Goal: Information Seeking & Learning: Learn about a topic

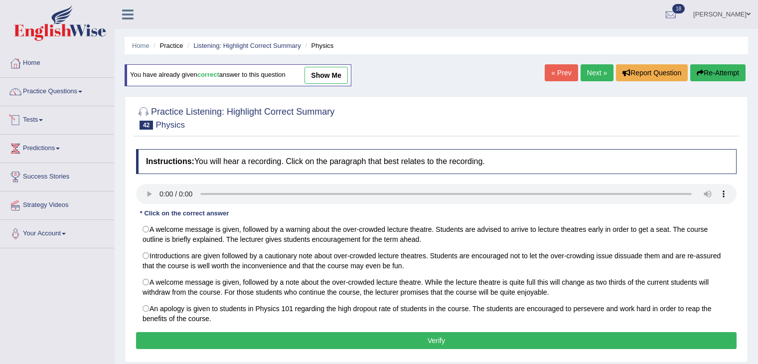
click at [34, 127] on link "Tests" at bounding box center [57, 118] width 114 height 25
click at [0, 0] on link "Take Practice Sectional Test" at bounding box center [0, 0] width 0 height 0
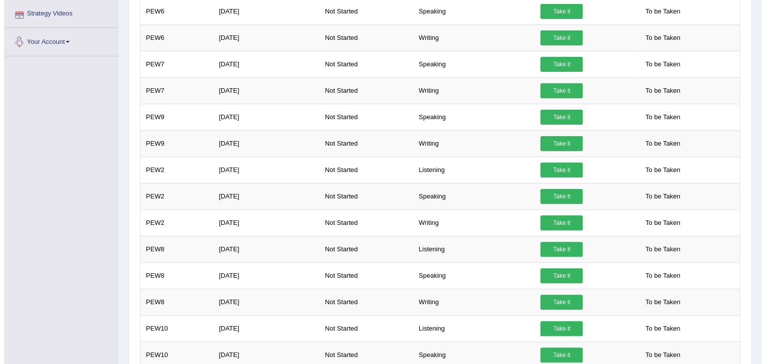
scroll to position [245, 0]
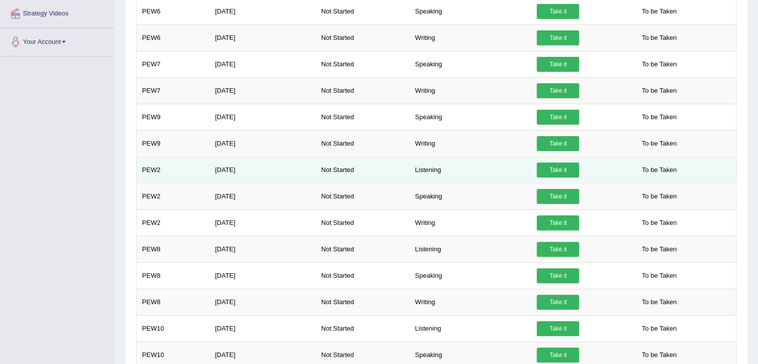
click at [554, 168] on link "Take it" at bounding box center [558, 169] width 42 height 15
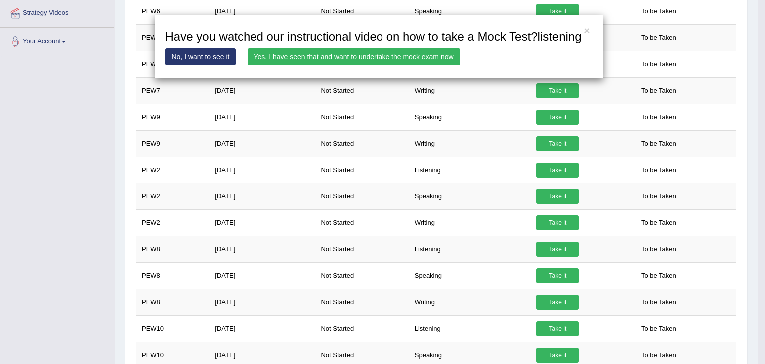
click at [375, 56] on link "Yes, I have seen that and want to undertake the mock exam now" at bounding box center [354, 56] width 213 height 17
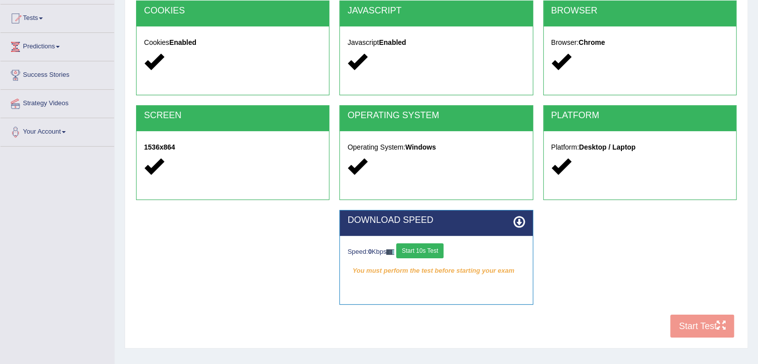
scroll to position [105, 0]
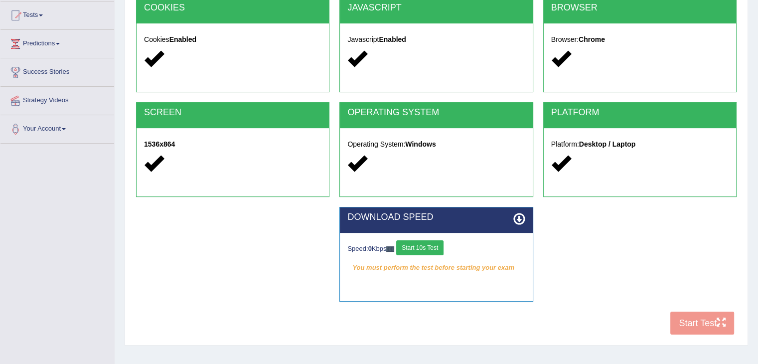
click at [423, 244] on button "Start 10s Test" at bounding box center [419, 247] width 47 height 15
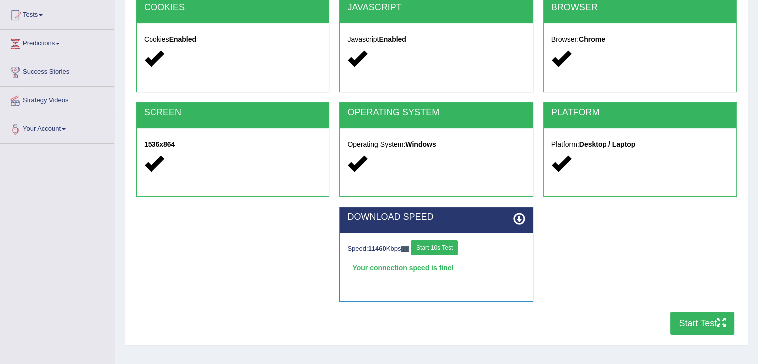
click at [705, 321] on button "Start Test" at bounding box center [702, 322] width 64 height 23
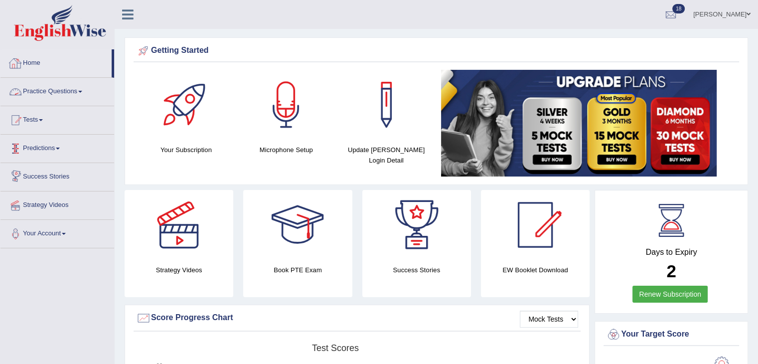
click at [58, 96] on link "Practice Questions" at bounding box center [57, 90] width 114 height 25
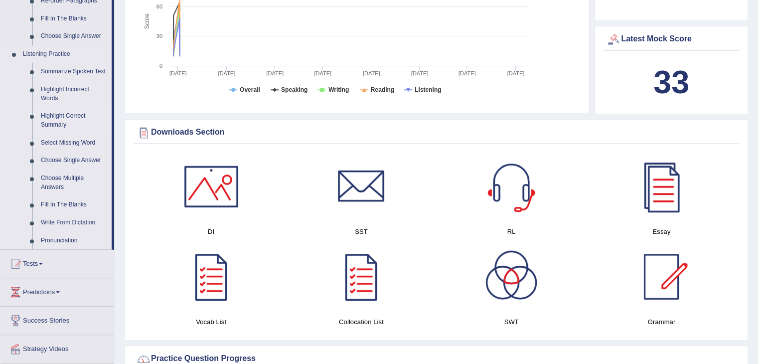
scroll to position [396, 0]
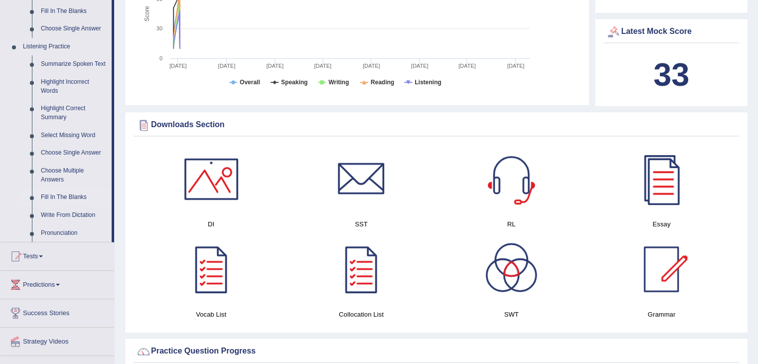
click at [61, 196] on link "Fill In The Blanks" at bounding box center [73, 197] width 75 height 18
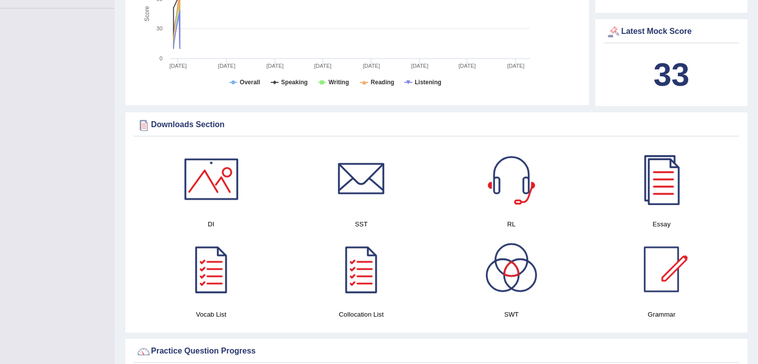
scroll to position [178, 0]
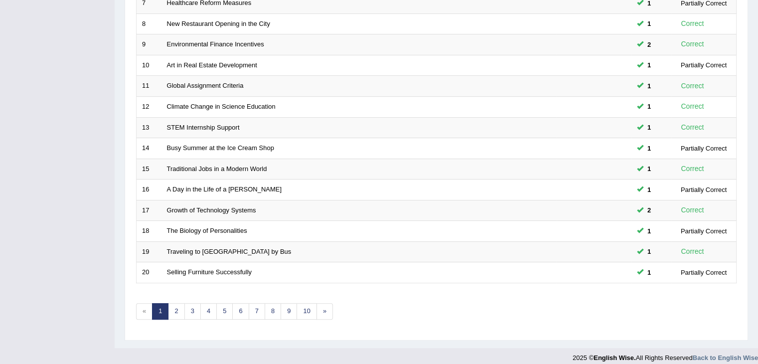
scroll to position [293, 0]
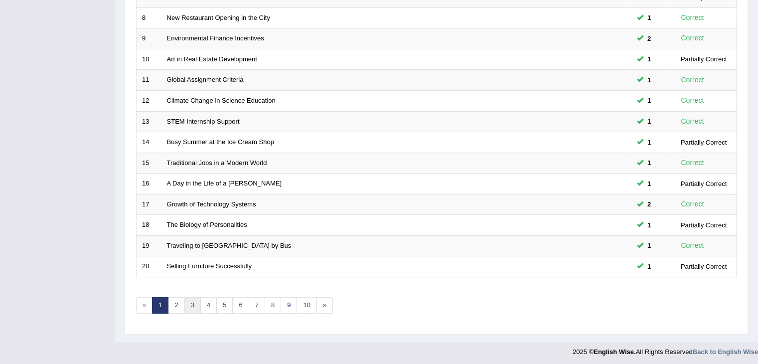
click at [193, 302] on link "3" at bounding box center [192, 305] width 16 height 16
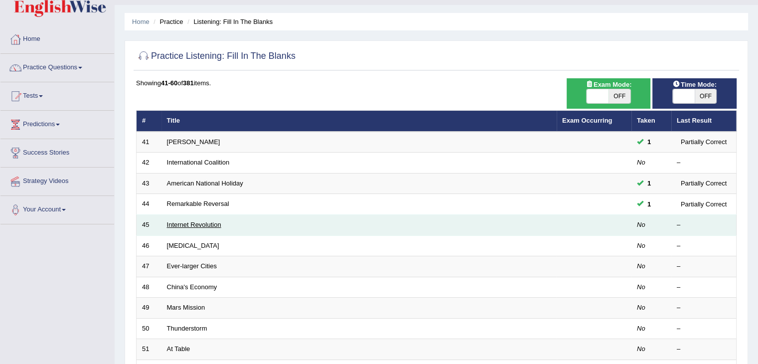
click at [202, 222] on link "Internet Revolution" at bounding box center [194, 224] width 54 height 7
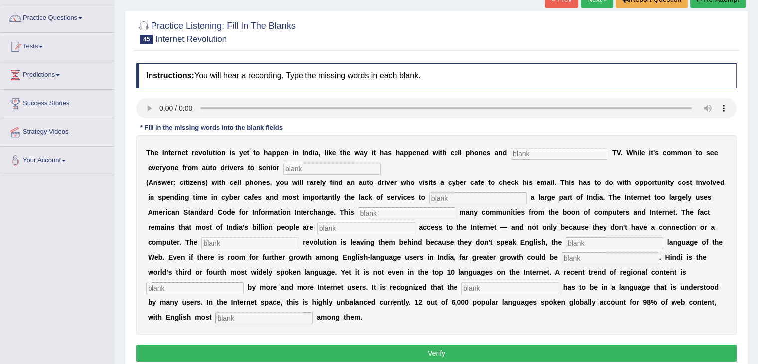
click at [259, 312] on input "text" at bounding box center [264, 318] width 98 height 12
type input "prominent"
click at [533, 155] on input "text" at bounding box center [560, 154] width 98 height 12
type input "cable"
click at [325, 169] on input "text" at bounding box center [332, 168] width 98 height 12
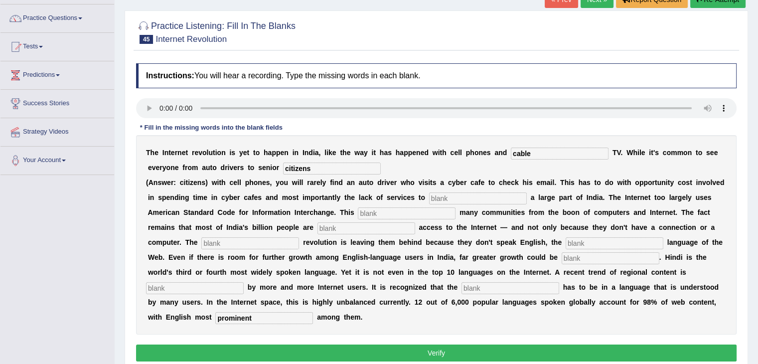
type input "citizens"
click at [445, 195] on input "text" at bounding box center [478, 198] width 98 height 12
type input "target"
click at [384, 211] on input "text" at bounding box center [407, 213] width 98 height 12
type input "aliens"
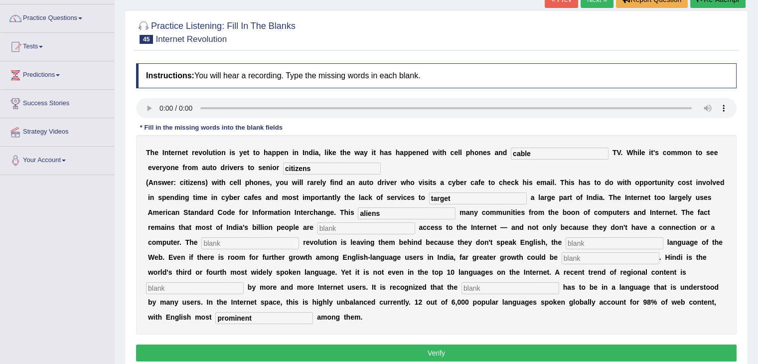
click at [362, 226] on input "text" at bounding box center [366, 228] width 98 height 12
type input "denied"
click at [253, 242] on input "text" at bounding box center [250, 243] width 98 height 12
type input "dominant"
click at [596, 244] on input "text" at bounding box center [615, 243] width 98 height 12
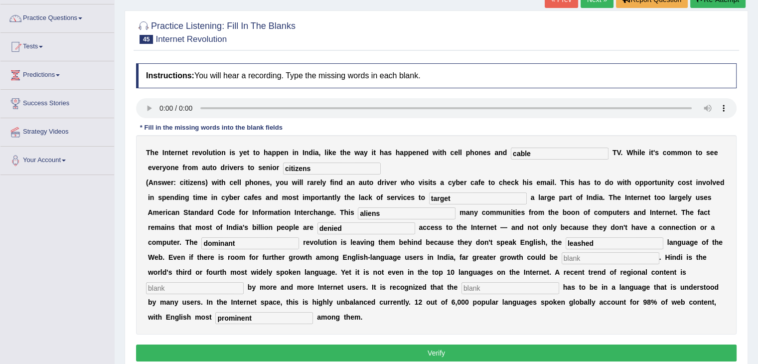
type input "leashed"
click at [576, 256] on input "text" at bounding box center [611, 258] width 98 height 12
type input "preferred"
click at [522, 290] on input "text" at bounding box center [510, 288] width 98 height 12
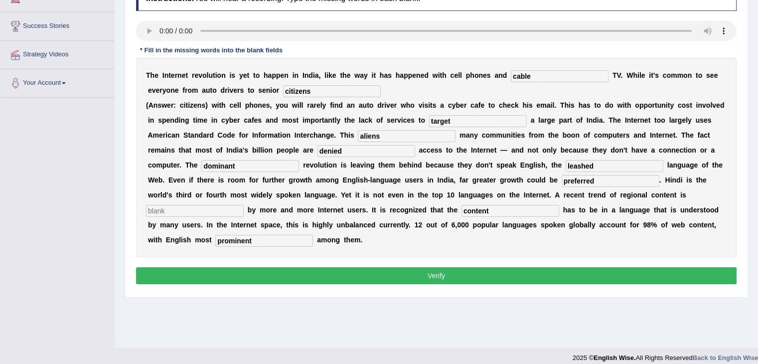
scroll to position [149, 0]
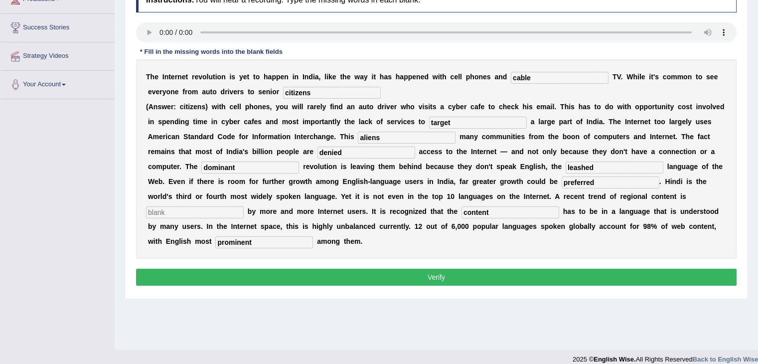
type input "content"
click at [271, 166] on input "dominant" at bounding box center [250, 167] width 98 height 12
type input "d"
type input "digital"
click at [601, 165] on input "leashed" at bounding box center [615, 167] width 98 height 12
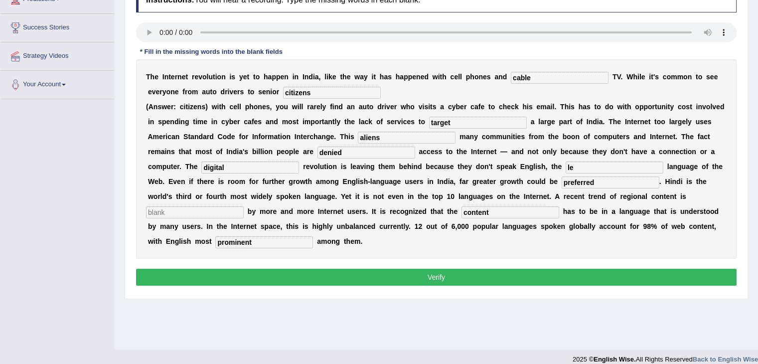
type input "l"
type input "dominant"
click at [607, 184] on input "preferred" at bounding box center [611, 182] width 98 height 12
type input "p"
type input "leashed"
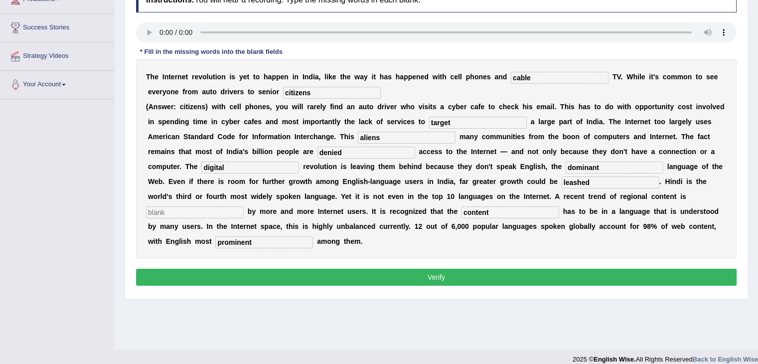
click at [176, 211] on input "text" at bounding box center [195, 212] width 98 height 12
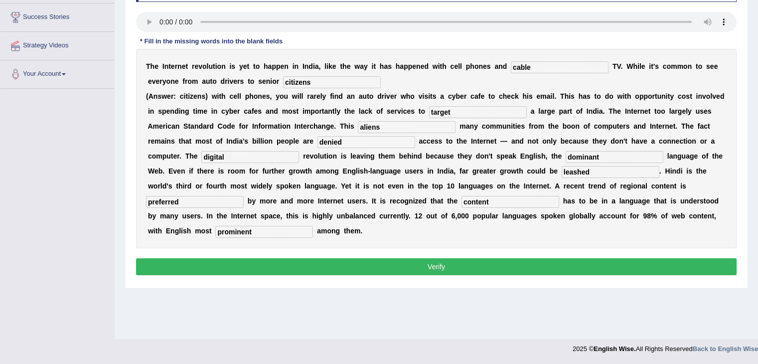
type input "preferred"
click at [466, 259] on button "Verify" at bounding box center [436, 266] width 601 height 17
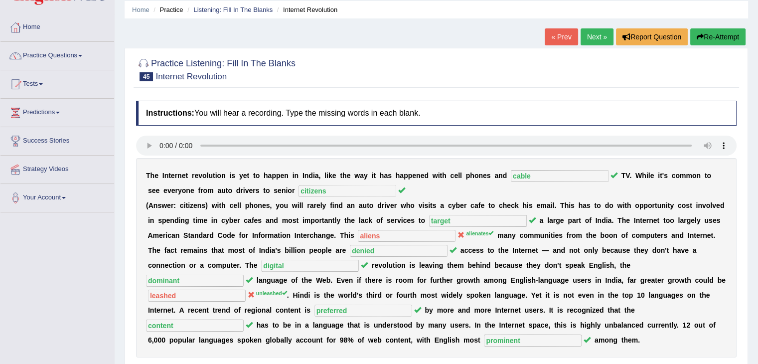
scroll to position [8, 0]
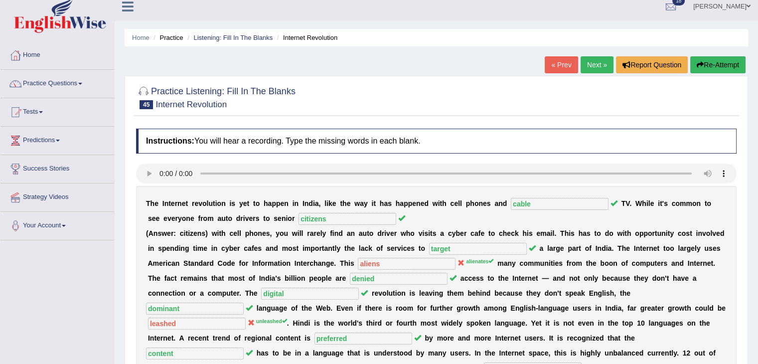
click at [591, 66] on link "Next »" at bounding box center [597, 64] width 33 height 17
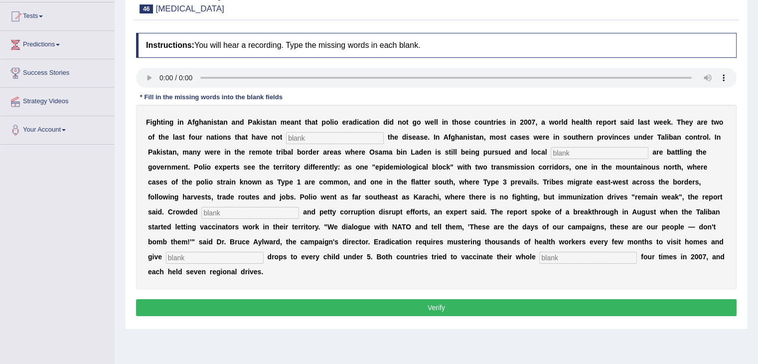
scroll to position [121, 0]
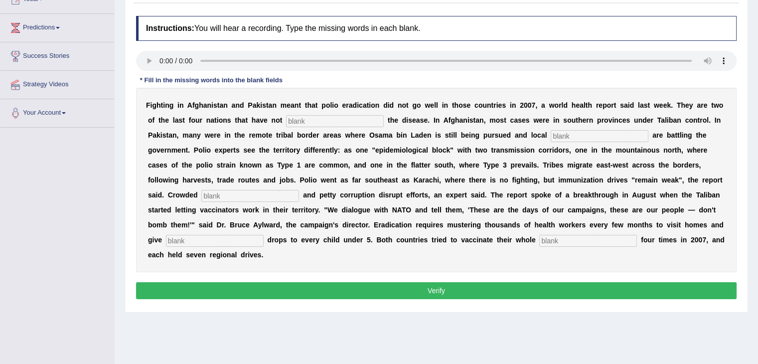
click at [587, 240] on input "text" at bounding box center [588, 241] width 98 height 12
type input "populations"
click at [237, 238] on input "text" at bounding box center [215, 241] width 98 height 12
type input "vaccines"
click at [296, 120] on input "text" at bounding box center [335, 121] width 98 height 12
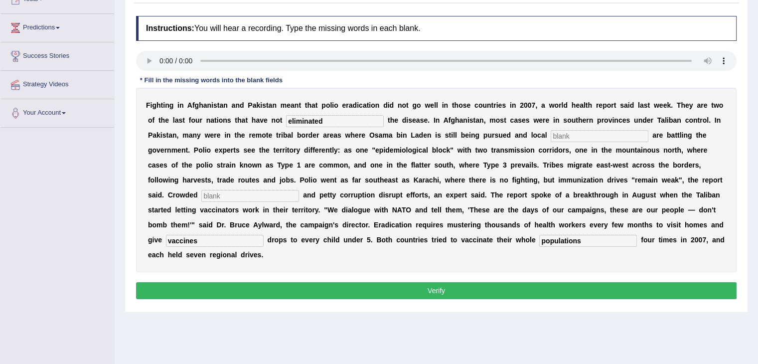
type input "eliminated"
click at [586, 134] on input "text" at bounding box center [600, 136] width 98 height 12
type input "militants"
click at [275, 195] on input "text" at bounding box center [250, 196] width 98 height 12
type input "slums"
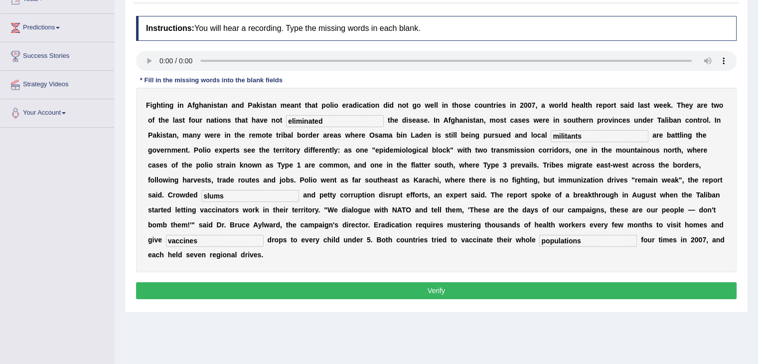
click at [424, 288] on button "Verify" at bounding box center [436, 290] width 601 height 17
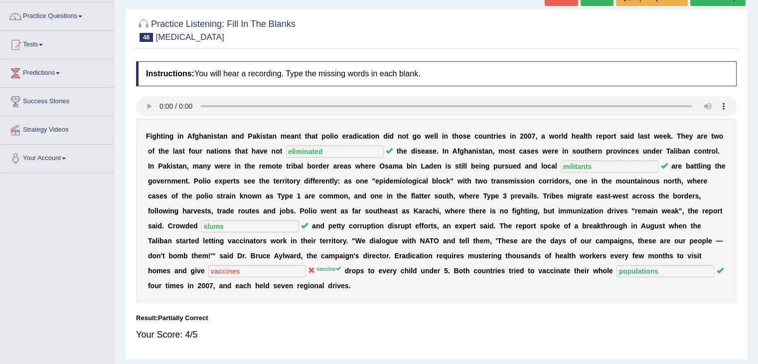
scroll to position [56, 0]
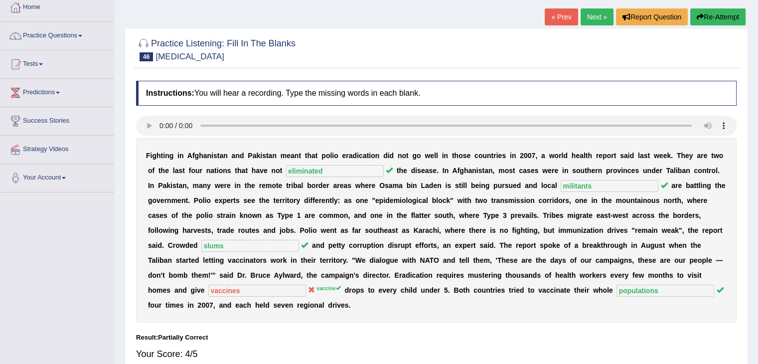
click at [586, 16] on link "Next »" at bounding box center [597, 16] width 33 height 17
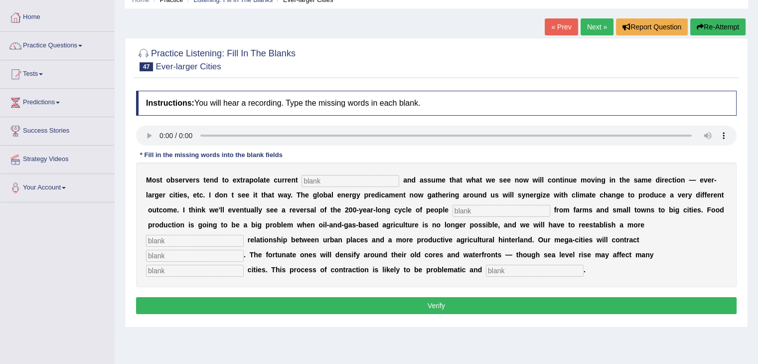
click at [500, 269] on input "text" at bounding box center [535, 271] width 98 height 12
type input "disorderly"
click at [342, 181] on input "text" at bounding box center [351, 181] width 98 height 12
type input "farms"
click at [464, 209] on input "text" at bounding box center [501, 211] width 98 height 12
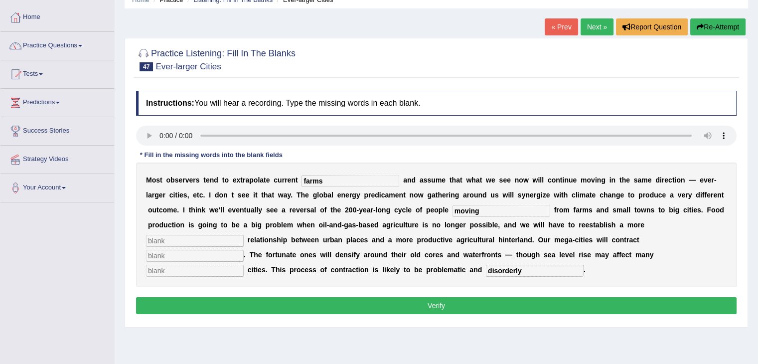
type input "moving"
click at [191, 241] on input "text" at bounding box center [195, 241] width 98 height 12
type input ","
type input "meaningful"
click at [193, 255] on input "text" at bounding box center [195, 256] width 98 height 12
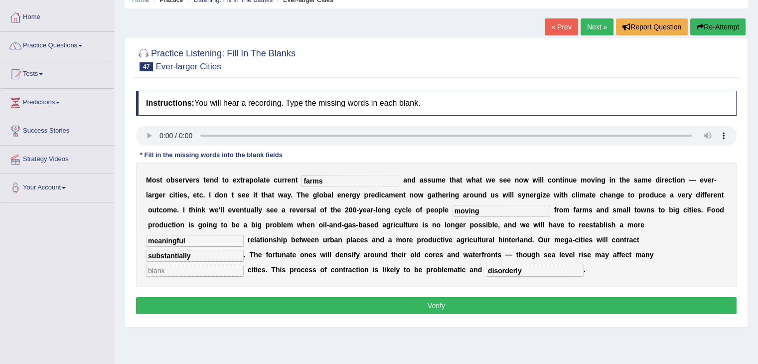
type input "substantially"
click at [179, 270] on input "text" at bounding box center [195, 271] width 98 height 12
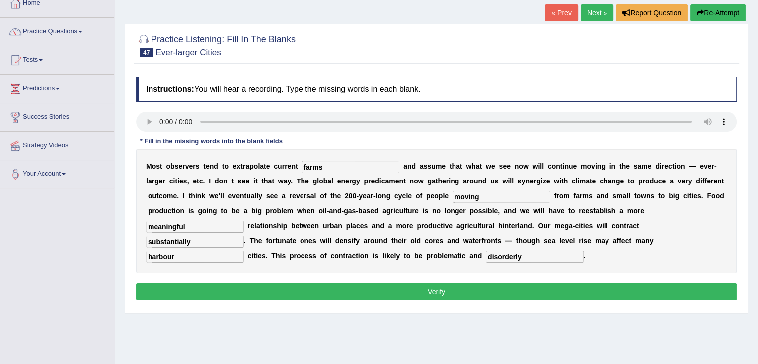
scroll to position [61, 0]
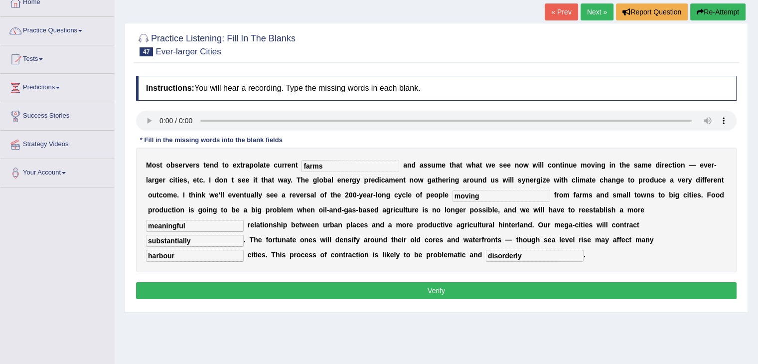
type input "harbour"
click at [309, 288] on button "Verify" at bounding box center [436, 290] width 601 height 17
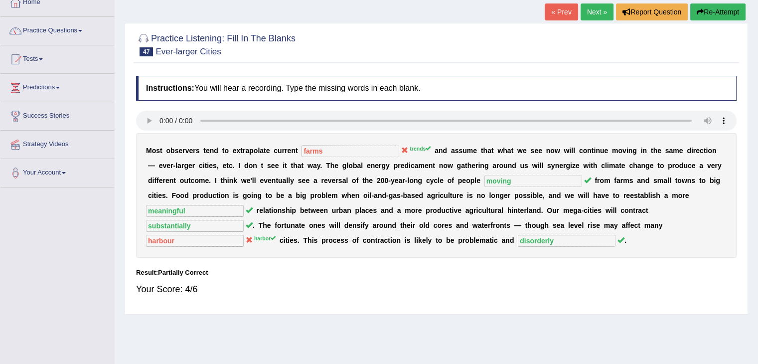
click at [596, 12] on link "Next »" at bounding box center [597, 11] width 33 height 17
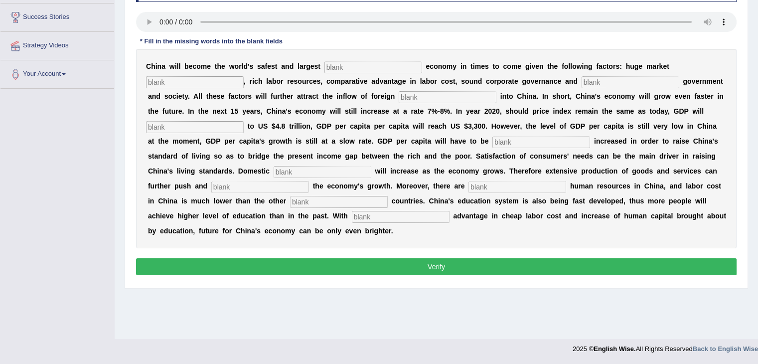
click at [398, 216] on input "text" at bounding box center [401, 217] width 98 height 12
type input "comparitive"
click at [377, 66] on input "text" at bounding box center [373, 67] width 98 height 12
type input "investment"
click at [211, 81] on input "text" at bounding box center [195, 82] width 98 height 12
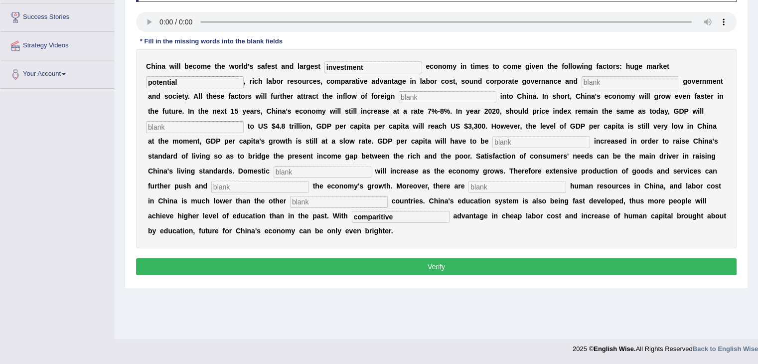
type input "potential"
click at [618, 80] on input "text" at bounding box center [631, 82] width 98 height 12
type input "stable"
click at [427, 98] on input "text" at bounding box center [448, 97] width 98 height 12
type input "capital"
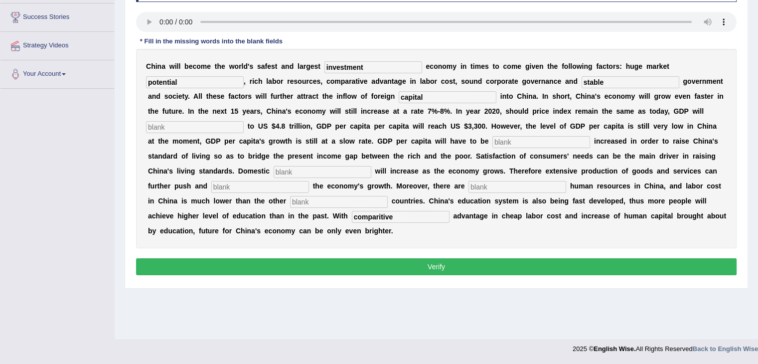
click at [219, 130] on input "text" at bounding box center [195, 127] width 98 height 12
type input "amount"
click at [492, 138] on input "text" at bounding box center [541, 142] width 98 height 12
type input "further"
click at [323, 169] on input "text" at bounding box center [323, 172] width 98 height 12
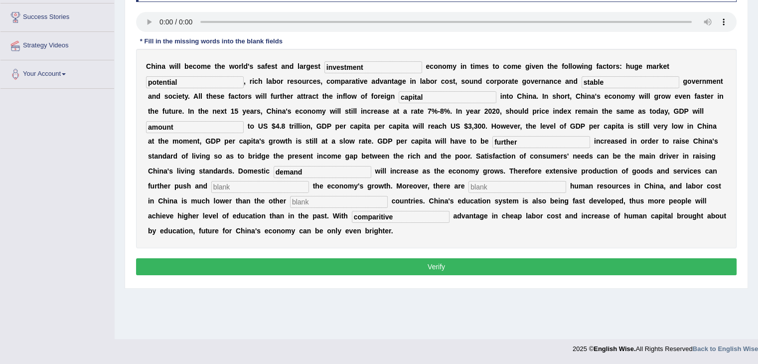
type input "demand"
click at [275, 184] on input "text" at bounding box center [260, 187] width 98 height 12
type input "sustain"
click at [490, 186] on input "text" at bounding box center [517, 187] width 98 height 12
type input "abundant"
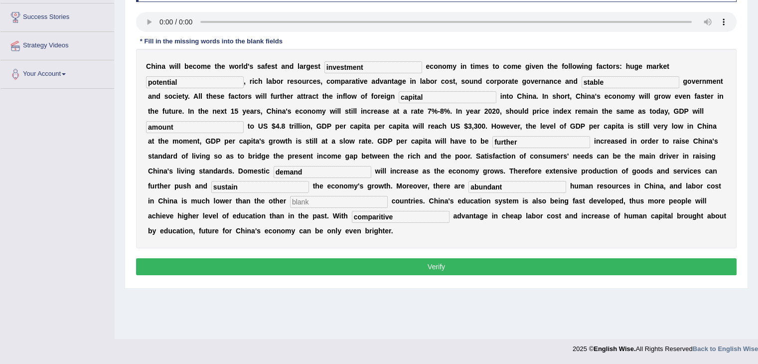
click at [344, 200] on input "text" at bounding box center [339, 202] width 98 height 12
type input "industrial"
click at [421, 263] on button "Verify" at bounding box center [436, 266] width 601 height 17
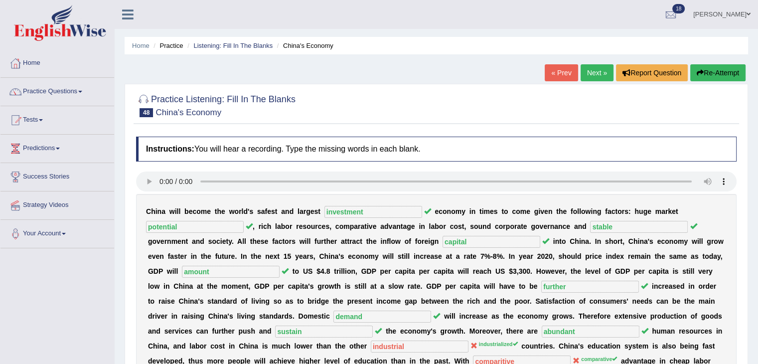
click at [596, 71] on link "Next »" at bounding box center [597, 72] width 33 height 17
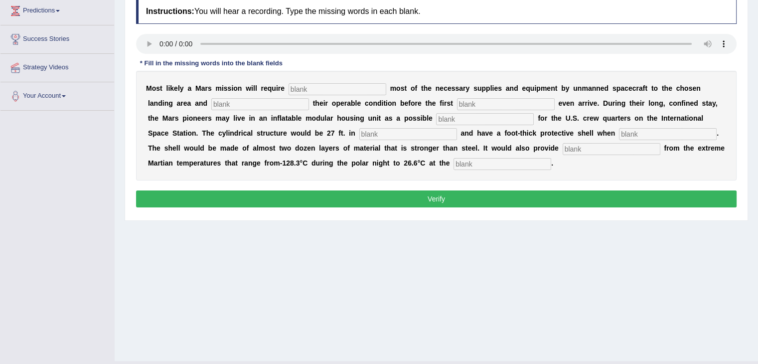
click at [310, 86] on input "text" at bounding box center [338, 89] width 98 height 12
type input "transporting"
click at [251, 103] on input "text" at bounding box center [260, 104] width 98 height 12
type input "confirming"
click at [490, 103] on input "text" at bounding box center [506, 104] width 98 height 12
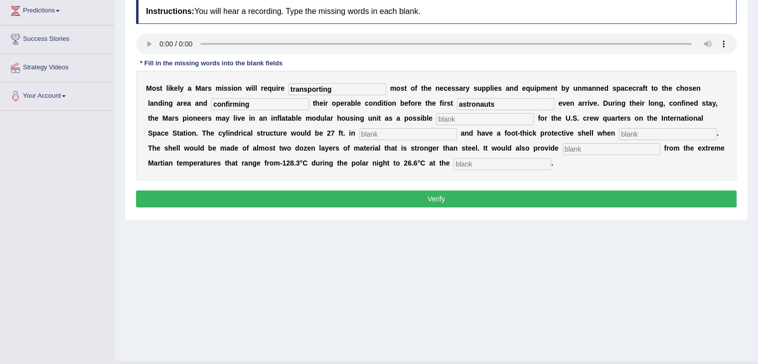
type input "astronauts"
click at [454, 118] on input "text" at bounding box center [485, 119] width 98 height 12
type input "replacement"
click at [406, 132] on input "text" at bounding box center [408, 134] width 98 height 12
type input "diameter"
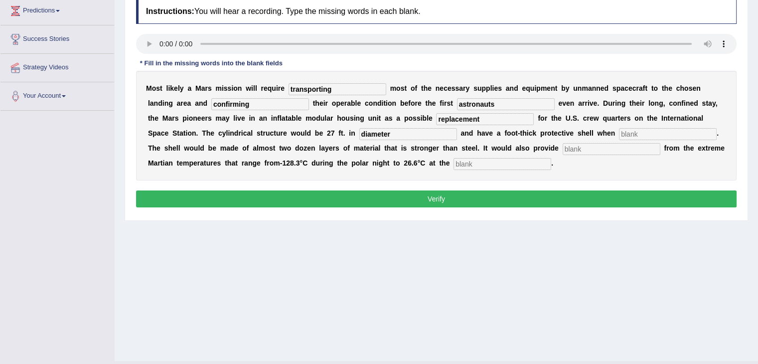
click at [642, 134] on input "text" at bounding box center [668, 134] width 98 height 12
type input "inflated"
click at [591, 148] on input "text" at bounding box center [612, 149] width 98 height 12
type input "insulation"
click at [506, 165] on input "text" at bounding box center [502, 164] width 98 height 12
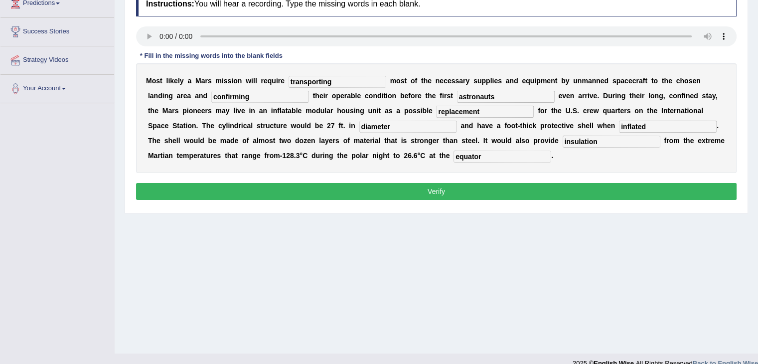
scroll to position [146, 0]
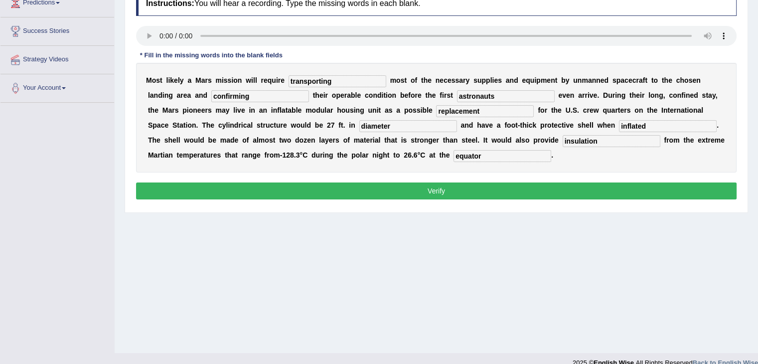
type input "equator"
click at [437, 188] on button "Verify" at bounding box center [436, 190] width 601 height 17
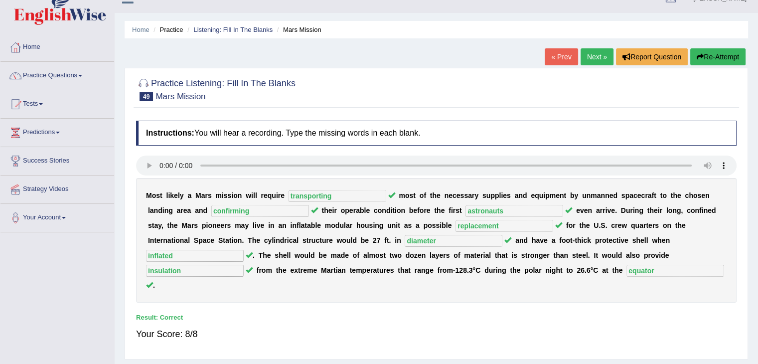
scroll to position [8, 0]
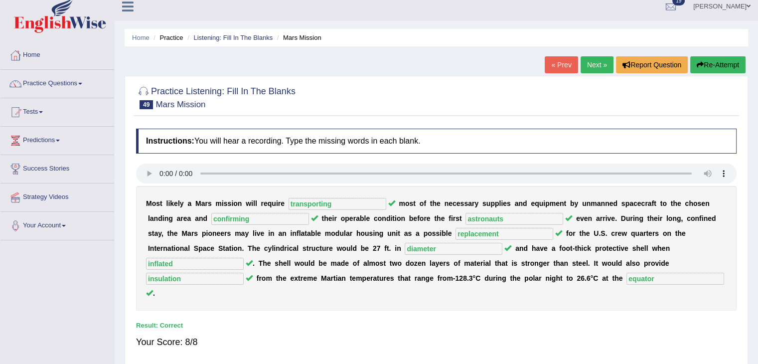
click at [590, 59] on link "Next »" at bounding box center [597, 64] width 33 height 17
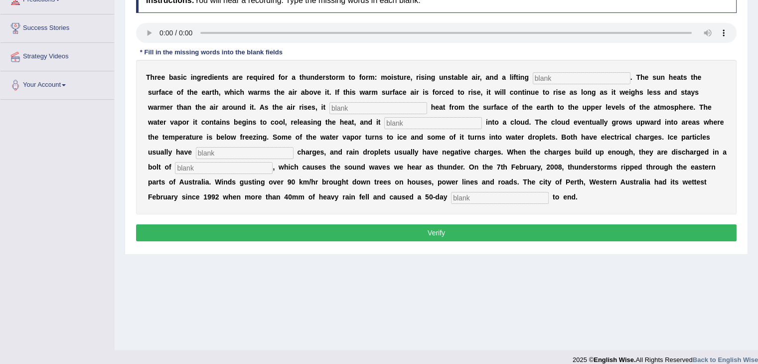
click at [551, 75] on input "text" at bounding box center [582, 78] width 98 height 12
type input "mechanism"
click at [377, 109] on input "text" at bounding box center [378, 108] width 98 height 12
type input "transferred"
click at [406, 122] on input "text" at bounding box center [433, 123] width 98 height 12
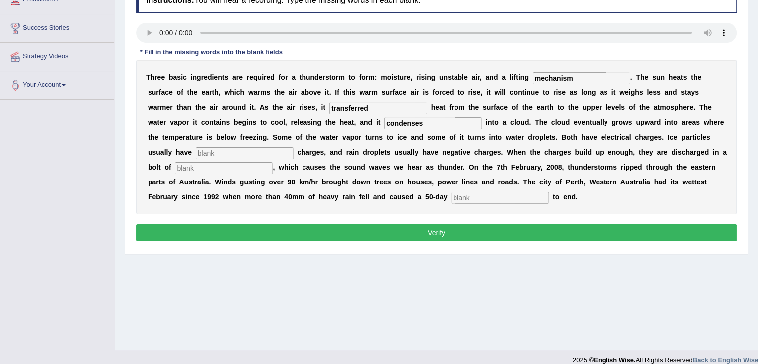
type input "condenses"
click at [246, 151] on input "text" at bounding box center [245, 153] width 98 height 12
type input "positive"
click at [217, 168] on input "text" at bounding box center [224, 168] width 98 height 12
click at [199, 165] on input "lightnening" at bounding box center [224, 168] width 98 height 12
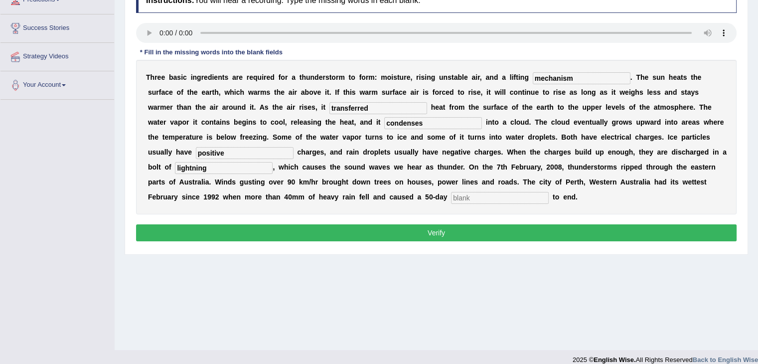
type input "lightning"
click at [476, 197] on input "text" at bounding box center [500, 198] width 98 height 12
type input "drought"
click at [433, 229] on button "Verify" at bounding box center [436, 232] width 601 height 17
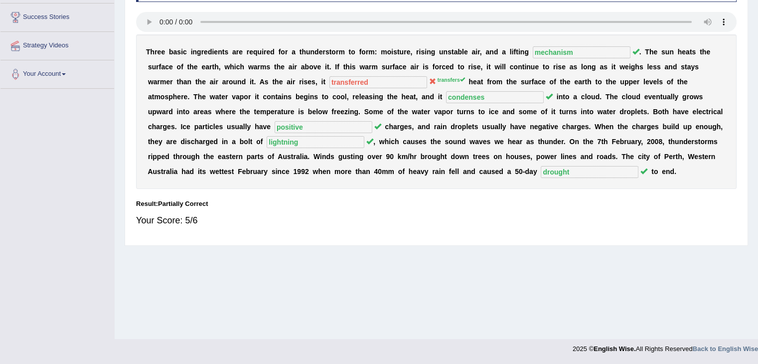
scroll to position [155, 0]
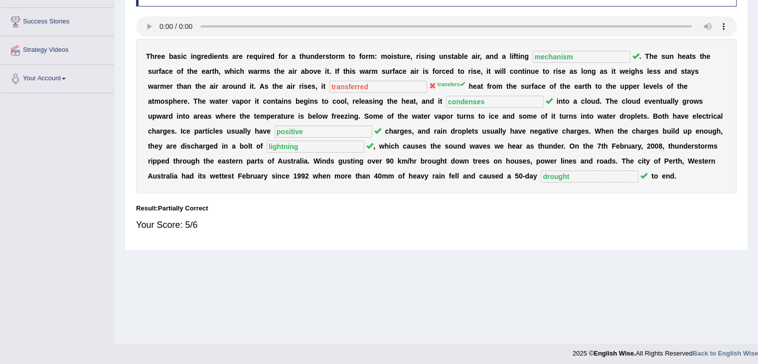
click at [476, 142] on b "a" at bounding box center [477, 146] width 4 height 8
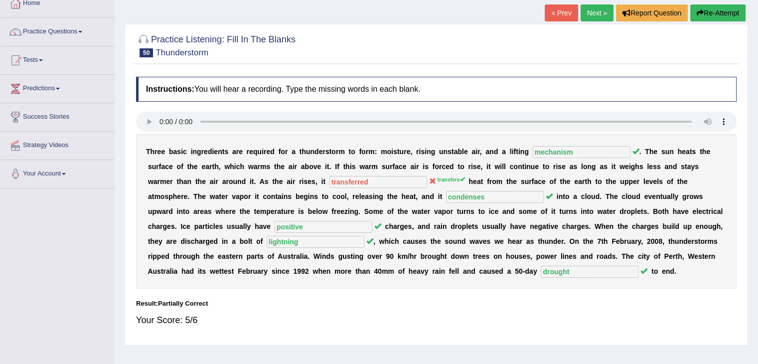
scroll to position [58, 0]
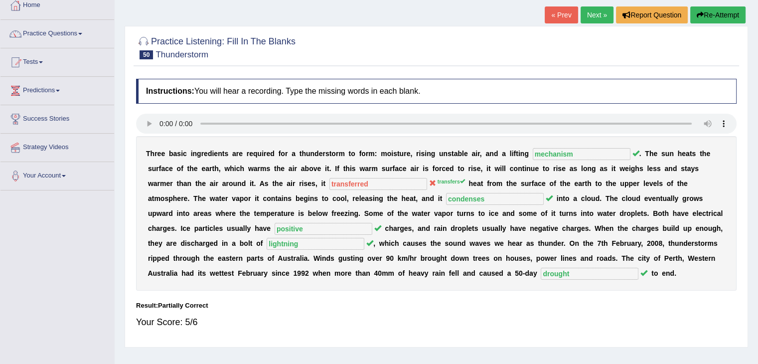
click at [723, 14] on button "Re-Attempt" at bounding box center [717, 14] width 55 height 17
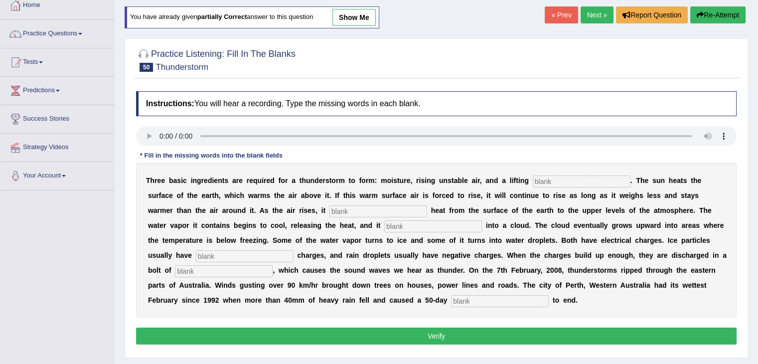
click at [593, 11] on link "Next »" at bounding box center [597, 14] width 33 height 17
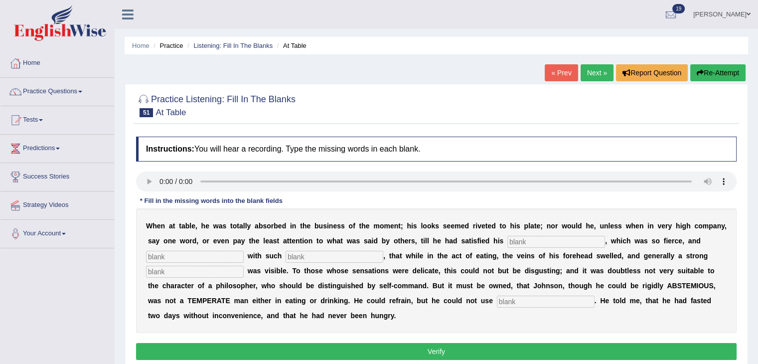
click at [311, 257] on input "text" at bounding box center [335, 257] width 98 height 12
type input "intenses"
click at [531, 240] on input "text" at bounding box center [556, 242] width 98 height 12
type input "apetite"
click at [201, 256] on input "text" at bounding box center [195, 257] width 98 height 12
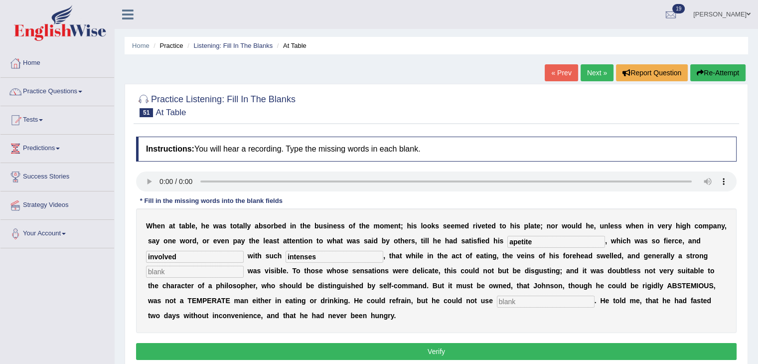
type input "involved"
click at [189, 274] on input "text" at bounding box center [195, 272] width 98 height 12
type input "prespirations"
click at [520, 300] on input "text" at bounding box center [546, 302] width 98 height 12
type input "moderatly"
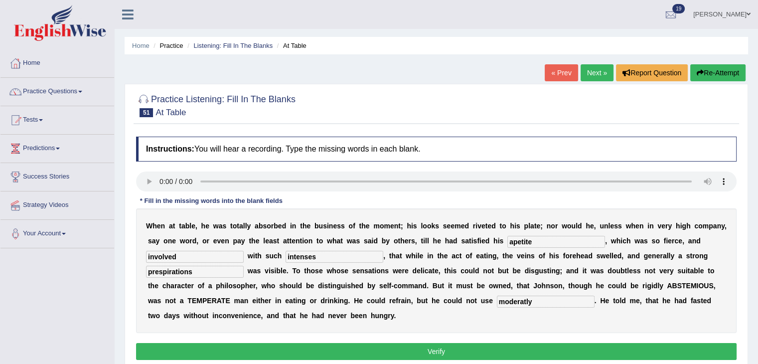
click at [456, 347] on button "Verify" at bounding box center [436, 351] width 601 height 17
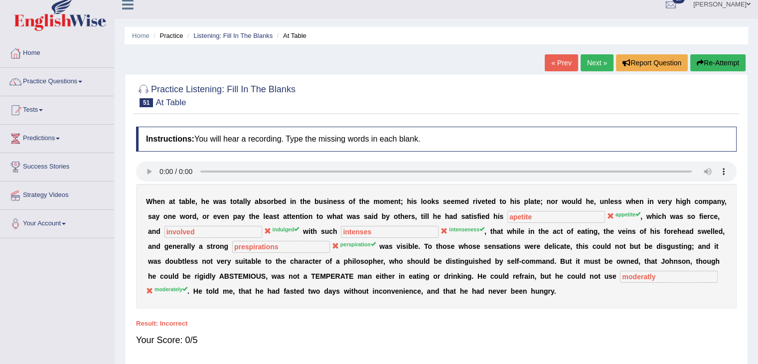
scroll to position [14, 0]
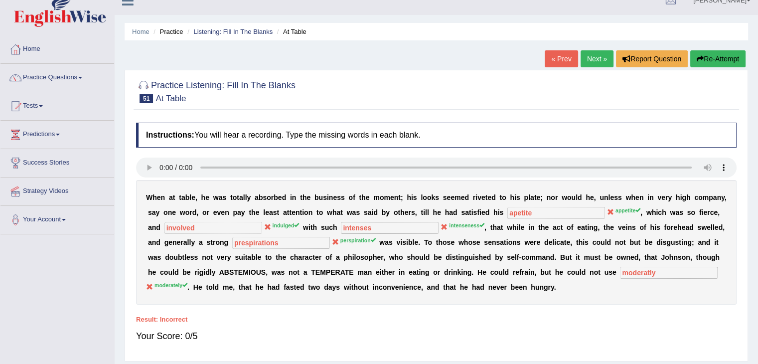
click at [708, 62] on button "Re-Attempt" at bounding box center [717, 58] width 55 height 17
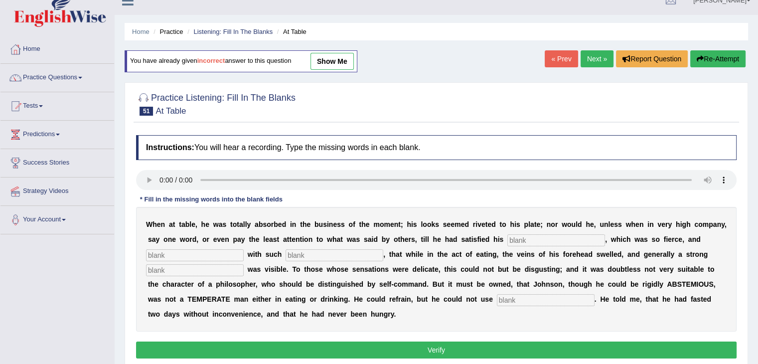
click at [534, 236] on input "text" at bounding box center [556, 240] width 98 height 12
type input "appetite"
click at [196, 256] on input "text" at bounding box center [195, 255] width 98 height 12
type input "indulged"
click at [314, 254] on input "text" at bounding box center [335, 255] width 98 height 12
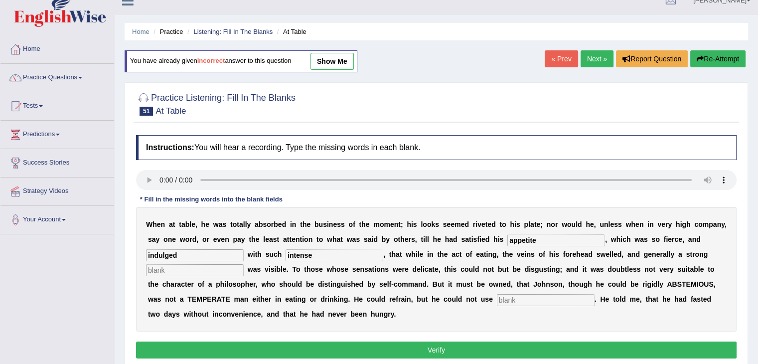
type input "intense"
click at [223, 271] on input "text" at bounding box center [195, 270] width 98 height 12
type input "perspiration"
click at [511, 299] on input "text" at bounding box center [546, 300] width 98 height 12
type input "moderately"
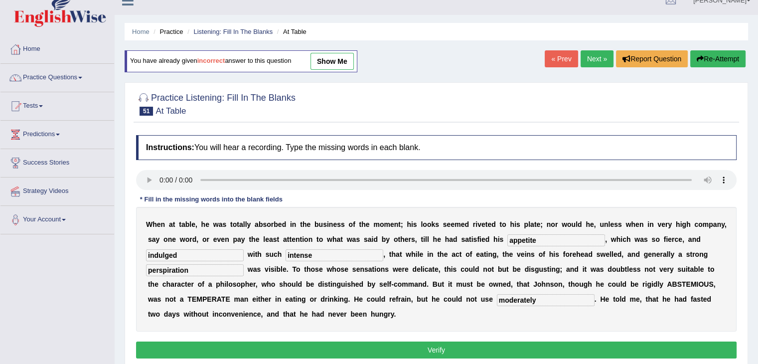
click at [313, 353] on button "Verify" at bounding box center [436, 349] width 601 height 17
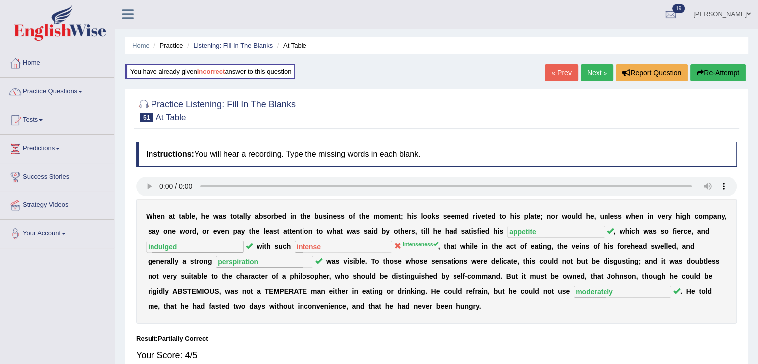
click at [584, 82] on div "« Prev Next » Report Question Re-Attempt" at bounding box center [646, 73] width 203 height 19
click at [587, 75] on link "Next »" at bounding box center [597, 72] width 33 height 17
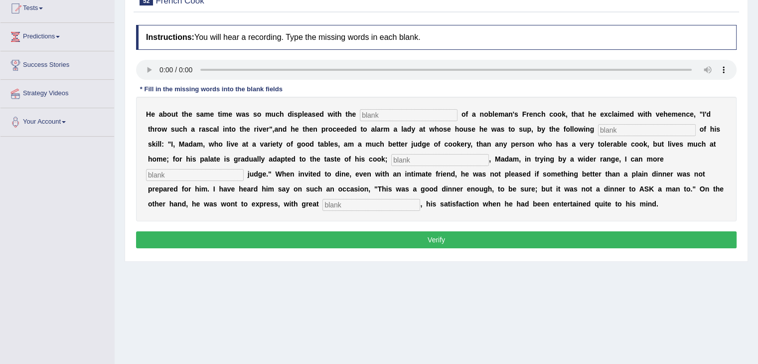
click at [429, 119] on input "text" at bounding box center [409, 115] width 98 height 12
type input "performances"
click at [622, 125] on input "text" at bounding box center [647, 130] width 98 height 12
type input "manifest"
click at [450, 156] on input "text" at bounding box center [440, 160] width 98 height 12
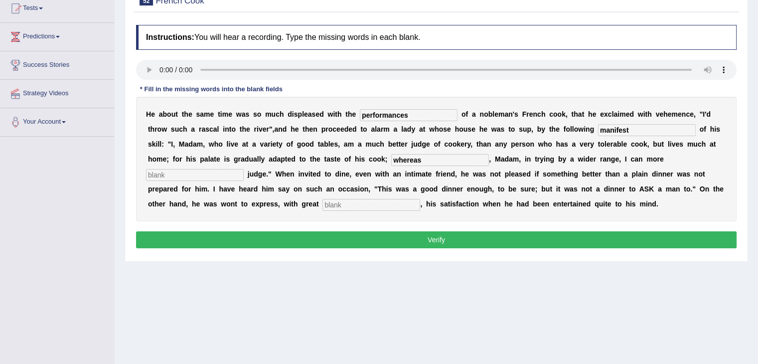
click at [456, 154] on input "whereas" at bounding box center [440, 160] width 98 height 12
click at [414, 158] on input "where as" at bounding box center [440, 160] width 98 height 12
type input "where as"
click at [227, 169] on input "text" at bounding box center [195, 175] width 98 height 12
type input "expe"
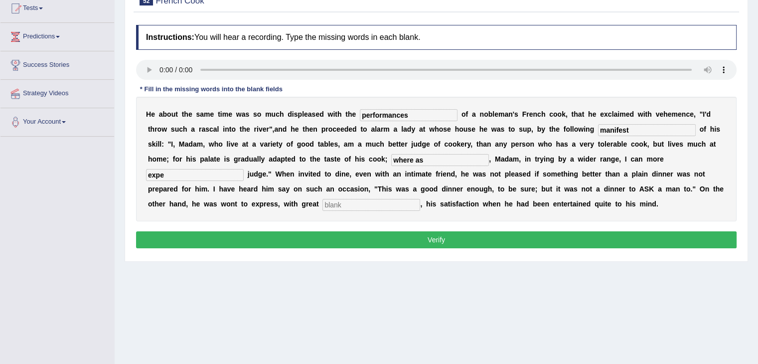
click at [349, 203] on input "text" at bounding box center [371, 205] width 98 height 12
type input "cleek"
click at [397, 239] on button "Verify" at bounding box center [436, 239] width 601 height 17
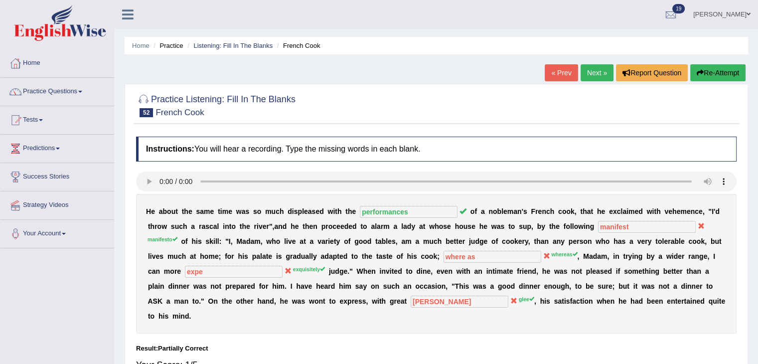
click at [695, 66] on button "Re-Attempt" at bounding box center [717, 72] width 55 height 17
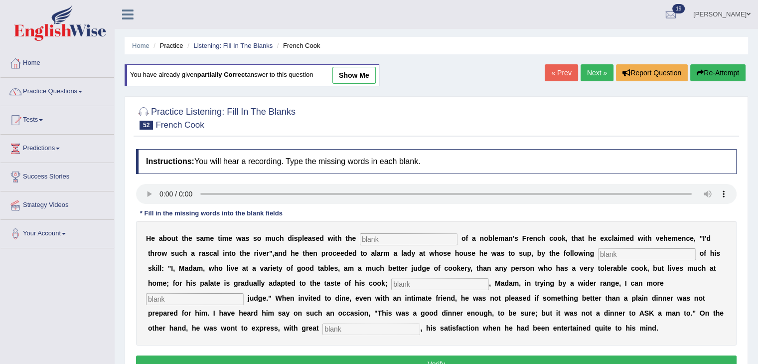
click at [392, 233] on input "text" at bounding box center [409, 239] width 98 height 12
type input "performances"
click at [615, 257] on input "text" at bounding box center [647, 254] width 98 height 12
type input "manifesto"
click at [455, 281] on input "text" at bounding box center [440, 284] width 98 height 12
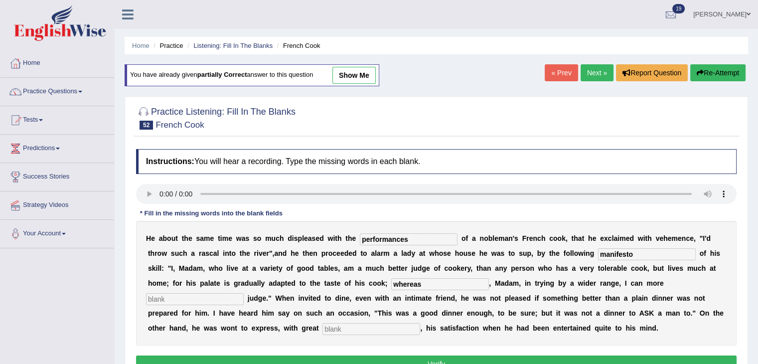
type input "whereas"
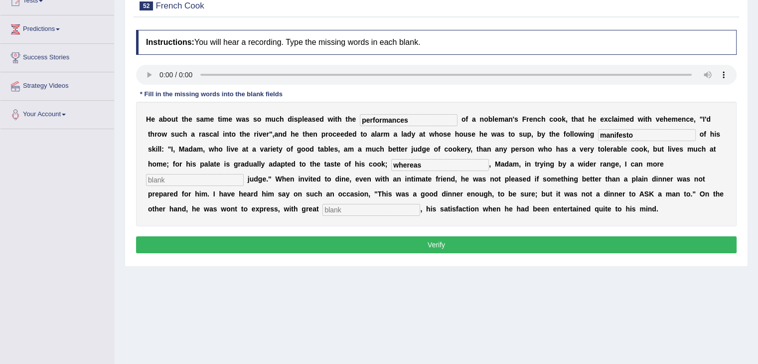
scroll to position [121, 0]
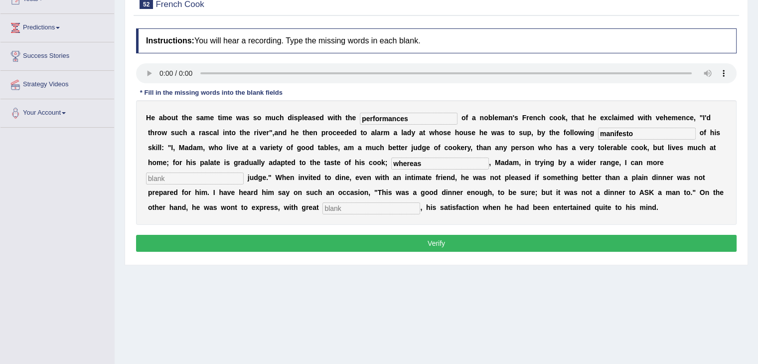
click at [201, 178] on input "text" at bounding box center [195, 178] width 98 height 12
type input "exquisitely"
click at [353, 205] on input "text" at bounding box center [371, 208] width 98 height 12
type input "glee"
click at [389, 244] on button "Verify" at bounding box center [436, 243] width 601 height 17
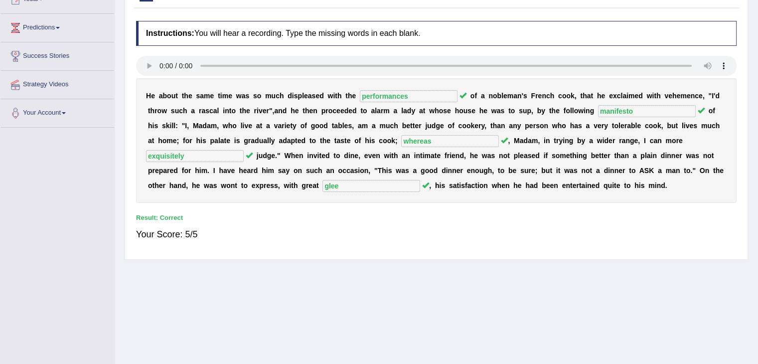
scroll to position [0, 0]
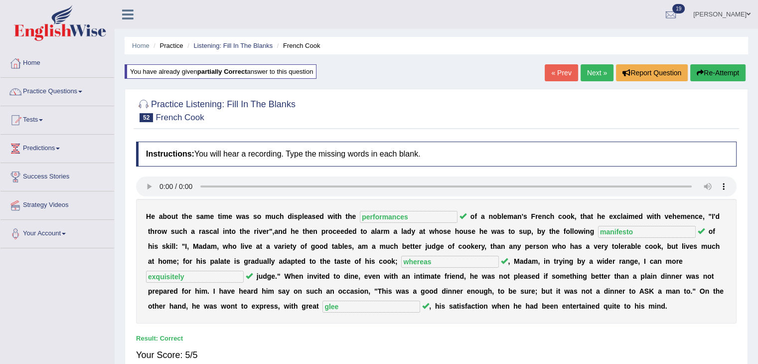
click at [592, 75] on link "Next »" at bounding box center [597, 72] width 33 height 17
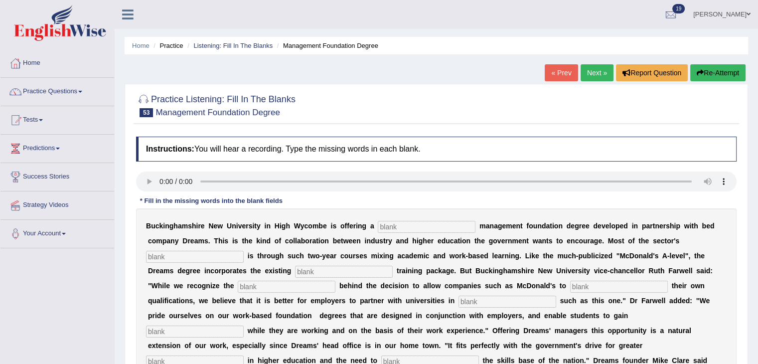
scroll to position [94, 0]
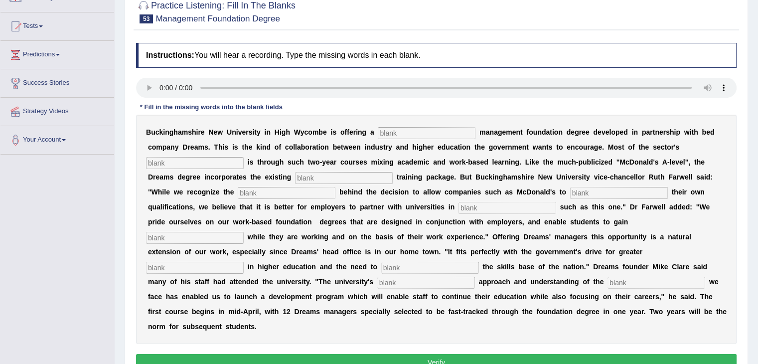
click at [400, 132] on input "text" at bounding box center [427, 133] width 98 height 12
click at [480, 223] on div "Instructions: You will hear a recording. Type the missing words in each blank. …" at bounding box center [436, 208] width 605 height 341
click at [420, 133] on input "text" at bounding box center [427, 133] width 98 height 12
type input "retail"
click at [177, 161] on input "text" at bounding box center [195, 163] width 98 height 12
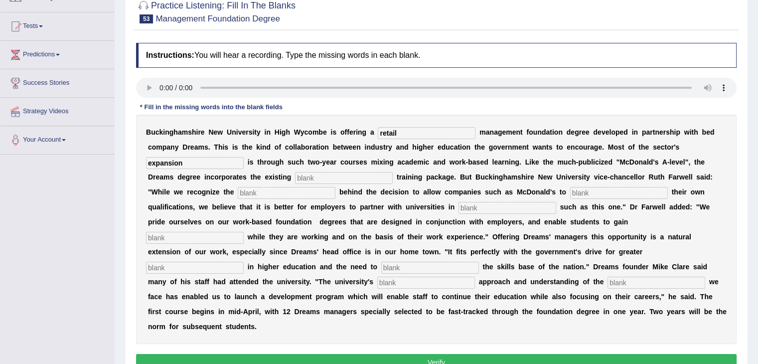
type input "expansion"
click at [322, 175] on input "text" at bounding box center [344, 178] width 98 height 12
type input "company"
click at [297, 190] on input "text" at bounding box center [287, 193] width 98 height 12
click at [588, 190] on input "text" at bounding box center [619, 193] width 98 height 12
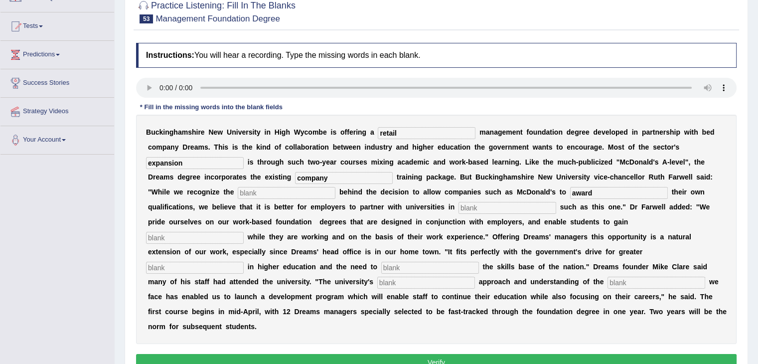
type input "award"
click at [518, 203] on input "text" at bounding box center [507, 208] width 98 height 12
type input "initials"
click at [224, 232] on input "text" at bounding box center [195, 238] width 98 height 12
type input "qualification"
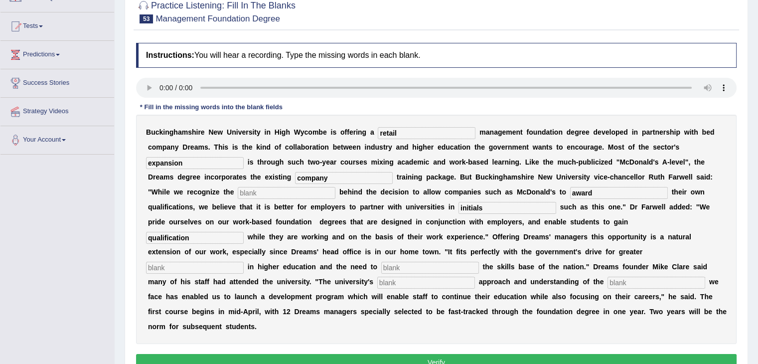
click at [203, 268] on input "text" at bounding box center [195, 268] width 98 height 12
type input "participation"
click at [415, 268] on input "text" at bounding box center [430, 268] width 98 height 12
type input "enhance"
click at [440, 277] on input "text" at bounding box center [426, 283] width 98 height 12
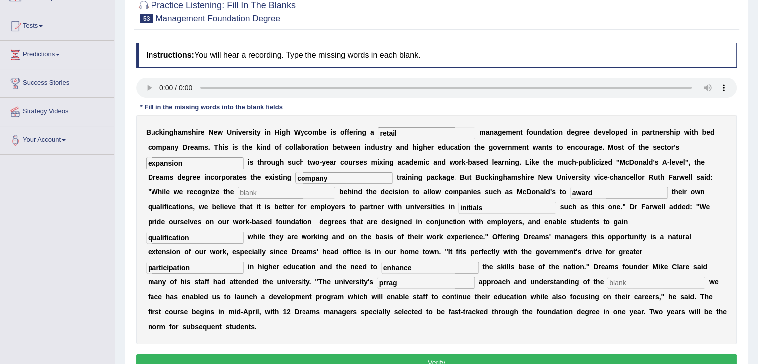
type input "prrag"
click at [644, 283] on input "text" at bounding box center [656, 283] width 98 height 12
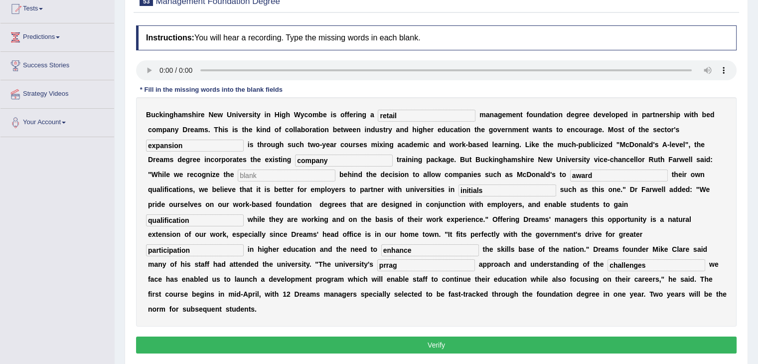
type input "challenges"
click at [389, 262] on input "prrag" at bounding box center [426, 265] width 98 height 12
click at [407, 267] on input "prag" at bounding box center [426, 265] width 98 height 12
type input "prag"
click at [260, 175] on input "text" at bounding box center [287, 175] width 98 height 12
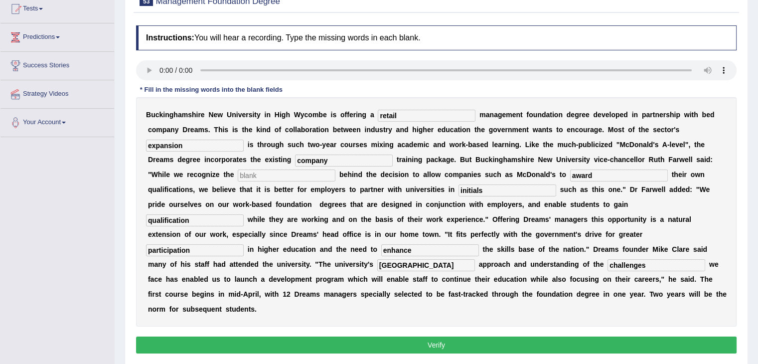
click at [456, 343] on button "Verify" at bounding box center [436, 344] width 601 height 17
click at [292, 176] on input "text" at bounding box center [287, 175] width 98 height 12
type input "i"
click at [339, 340] on button "Verify" at bounding box center [436, 344] width 601 height 17
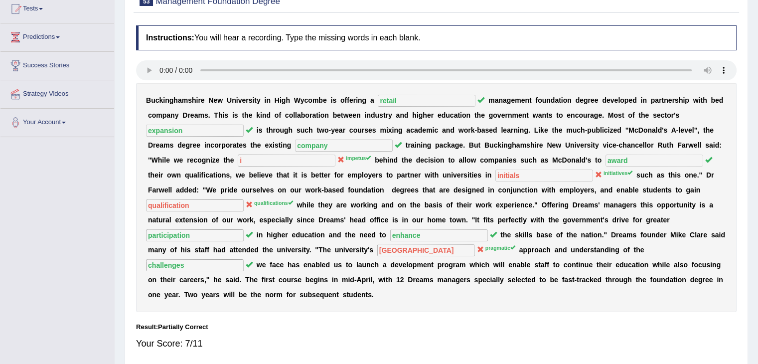
scroll to position [0, 0]
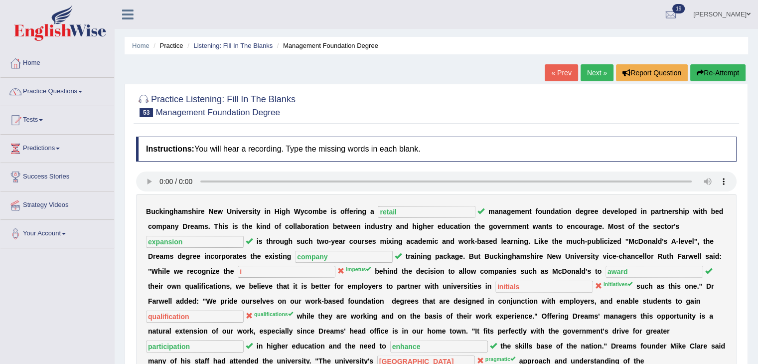
click at [594, 72] on link "Next »" at bounding box center [597, 72] width 33 height 17
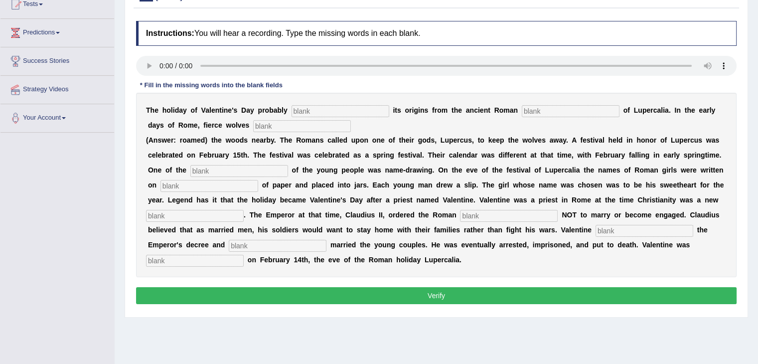
click at [340, 110] on input "text" at bounding box center [341, 111] width 98 height 12
type input "derives"
click at [537, 110] on input "text" at bounding box center [571, 111] width 98 height 12
type input "feast"
click at [303, 126] on input "text" at bounding box center [302, 126] width 98 height 12
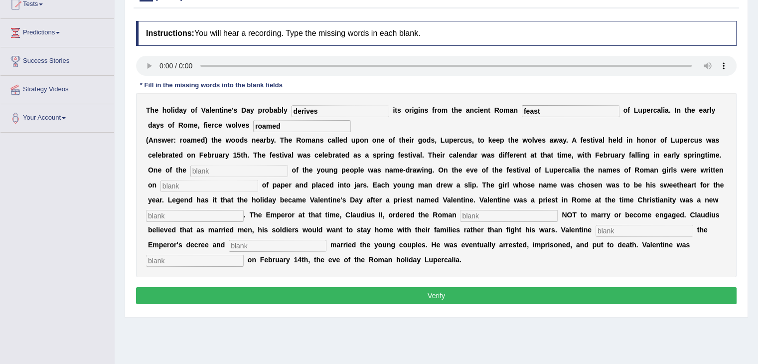
type input "roamed"
click at [260, 166] on input "text" at bounding box center [239, 171] width 98 height 12
type input "customs"
click at [227, 184] on input "text" at bounding box center [209, 186] width 98 height 12
type input "sets"
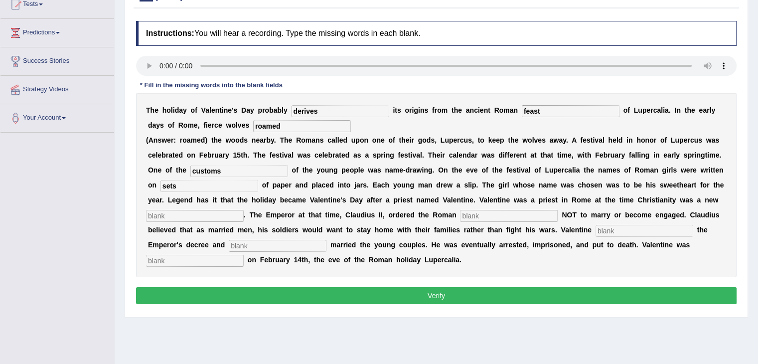
click at [201, 217] on input "text" at bounding box center [195, 216] width 98 height 12
type input "religion"
click at [468, 214] on input "text" at bounding box center [509, 216] width 98 height 12
type input "soldiers"
click at [606, 229] on input "text" at bounding box center [645, 231] width 98 height 12
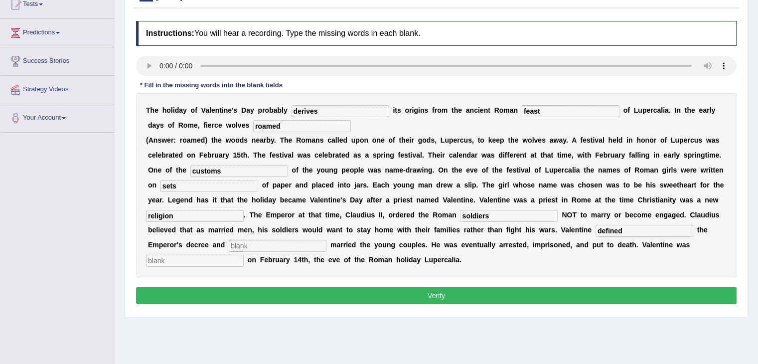
type input "defined"
click at [269, 242] on input "text" at bounding box center [278, 246] width 98 height 12
click at [243, 242] on input "secertly" at bounding box center [278, 246] width 98 height 12
click at [264, 245] on input "secertly" at bounding box center [278, 246] width 98 height 12
type input "secretly"
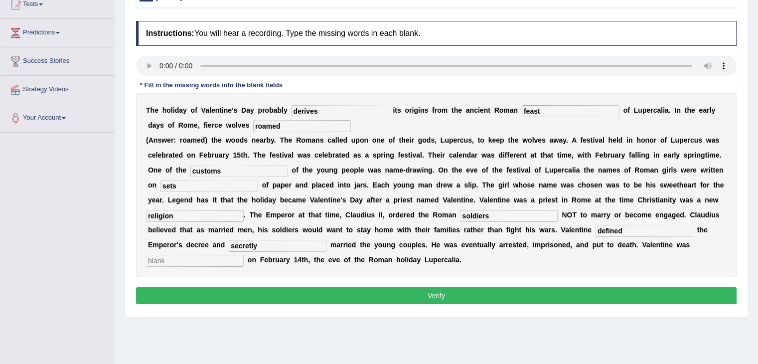
click at [207, 264] on input "text" at bounding box center [195, 261] width 98 height 12
type input "beheaded"
click at [303, 290] on button "Verify" at bounding box center [436, 295] width 601 height 17
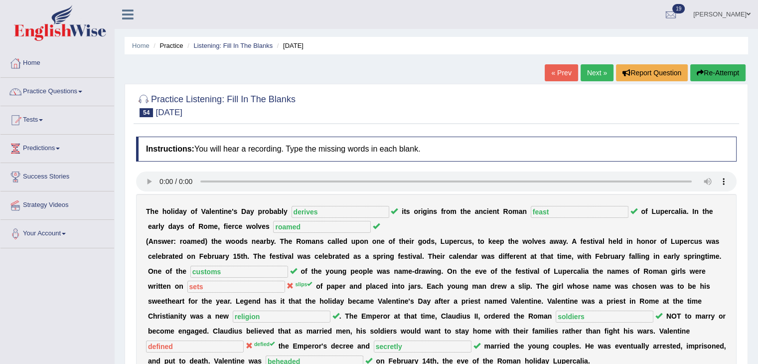
click at [597, 75] on link "Next »" at bounding box center [597, 72] width 33 height 17
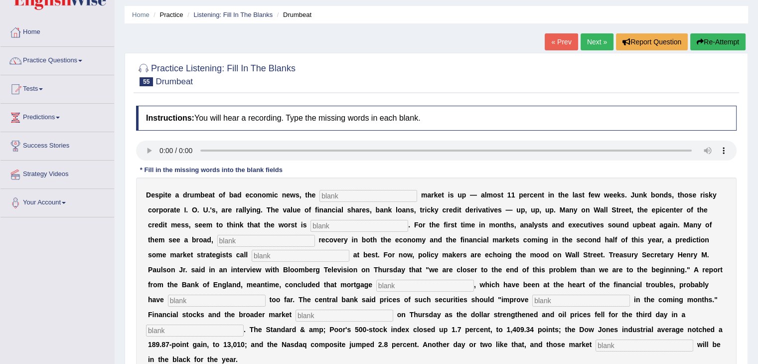
scroll to position [31, 0]
click at [347, 192] on input "text" at bounding box center [368, 196] width 98 height 12
type input "stock"
click at [333, 225] on input "text" at bounding box center [359, 226] width 98 height 12
type input "over"
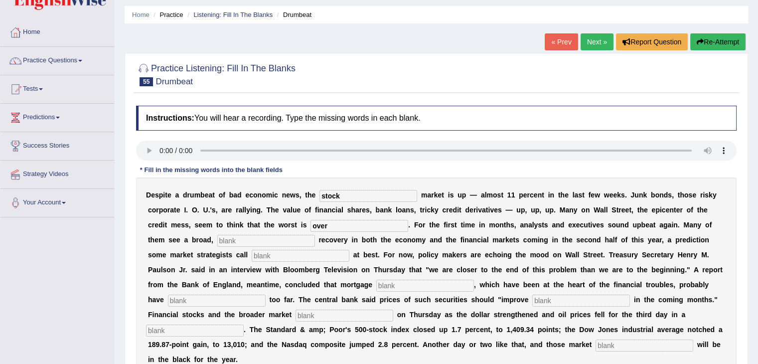
click at [264, 240] on input "text" at bounding box center [266, 241] width 98 height 12
type input "sustain"
click at [312, 255] on input "text" at bounding box center [301, 256] width 98 height 12
type input "hopeful"
click at [426, 284] on input "text" at bounding box center [425, 286] width 98 height 12
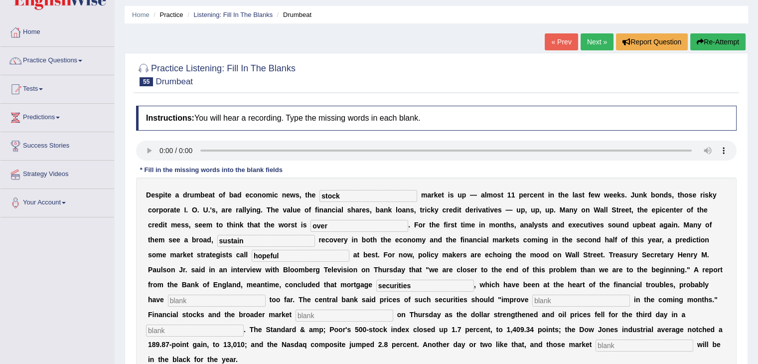
type input "securities"
click at [212, 297] on input "text" at bounding box center [217, 301] width 98 height 12
type input "fallen"
click at [549, 298] on input "text" at bounding box center [581, 301] width 98 height 12
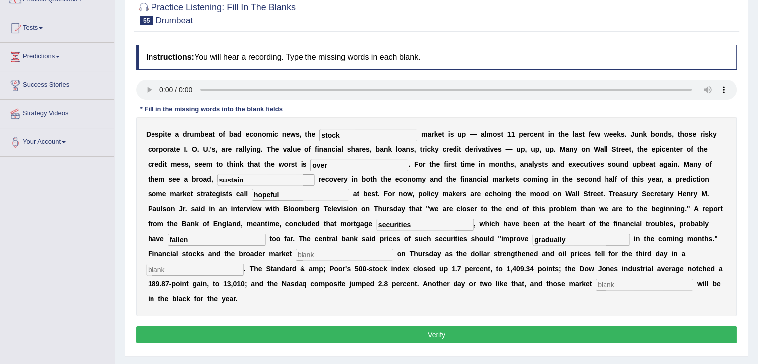
scroll to position [93, 0]
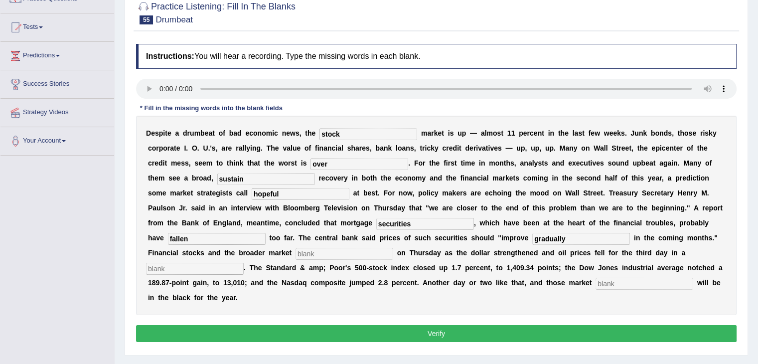
type input "gradually"
click at [374, 250] on input "text" at bounding box center [345, 254] width 98 height 12
type input "searched"
click at [217, 266] on input "text" at bounding box center [195, 269] width 98 height 12
type input "row"
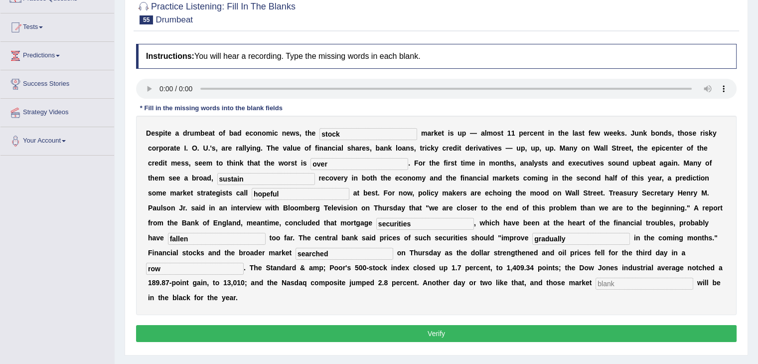
click at [606, 280] on input "text" at bounding box center [645, 284] width 98 height 12
type input "benchmarks"
click at [523, 332] on button "Verify" at bounding box center [436, 333] width 601 height 17
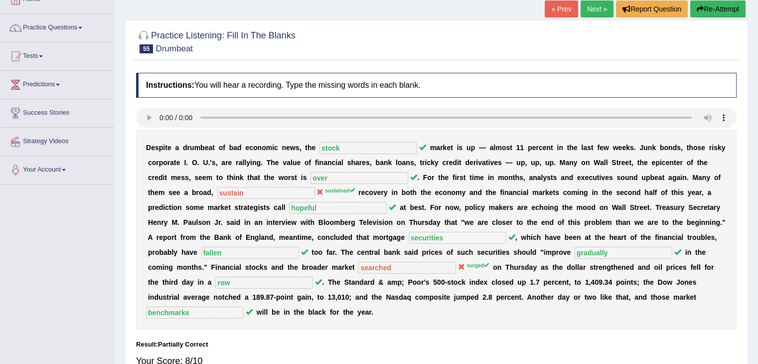
scroll to position [63, 0]
click at [597, 8] on link "Next »" at bounding box center [597, 9] width 33 height 17
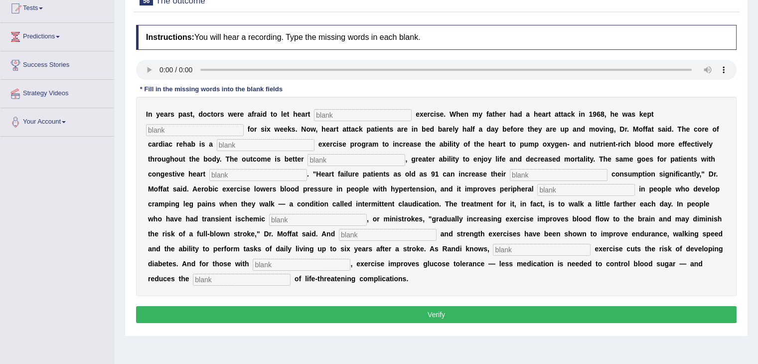
scroll to position [114, 0]
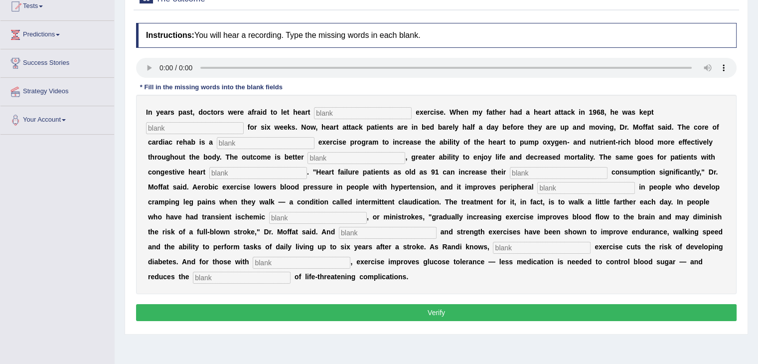
click at [366, 116] on input "text" at bounding box center [363, 113] width 98 height 12
type input "patients"
click at [211, 128] on input "text" at bounding box center [195, 128] width 98 height 12
type input "sedentary"
click at [252, 138] on input "text" at bounding box center [266, 143] width 98 height 12
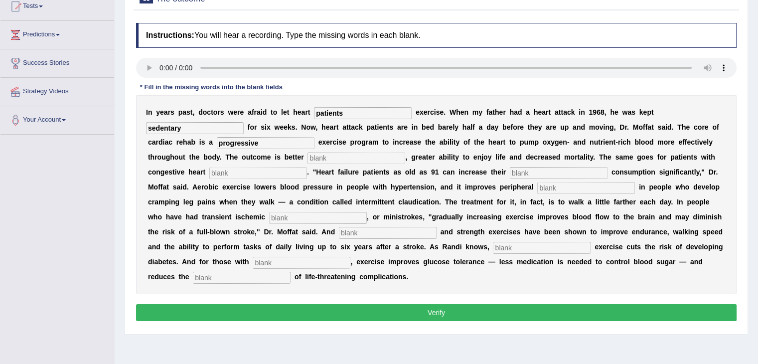
type input "progressive"
click at [349, 157] on input "text" at bounding box center [356, 158] width 98 height 12
type input "indurance"
click at [246, 173] on input "text" at bounding box center [258, 173] width 98 height 12
type input "failure"
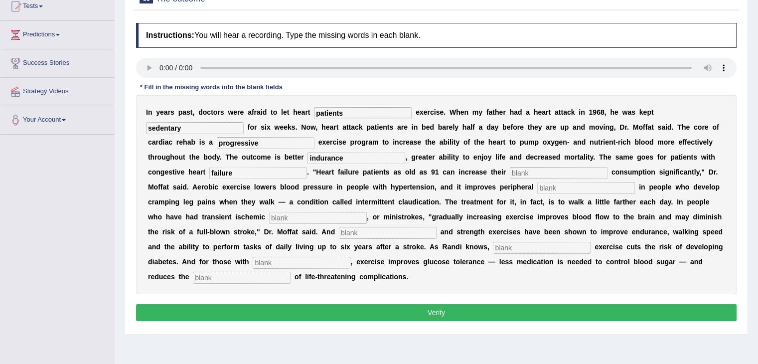
click at [538, 168] on input "text" at bounding box center [559, 173] width 98 height 12
type input "oxygen"
click at [557, 187] on input "text" at bounding box center [586, 188] width 98 height 12
type input "circulation"
click at [327, 214] on input "text" at bounding box center [318, 218] width 98 height 12
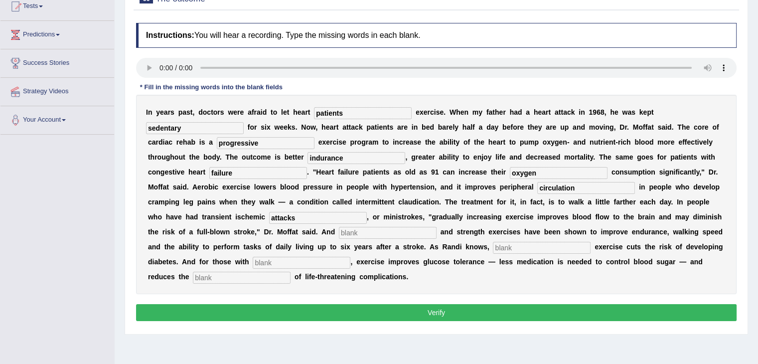
type input "attacks"
click at [390, 232] on input "text" at bounding box center [388, 233] width 98 height 12
type input "aerobic"
click at [522, 248] on input "text" at bounding box center [542, 248] width 98 height 12
type input "moderate"
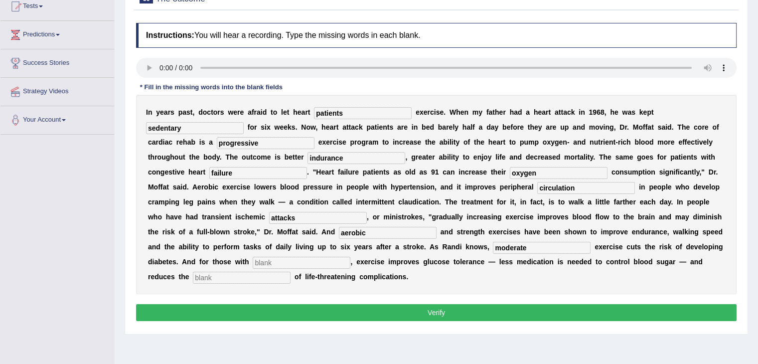
click at [313, 259] on input "text" at bounding box center [302, 263] width 98 height 12
type input "diabetes"
click at [221, 277] on input "text" at bounding box center [242, 278] width 98 height 12
type input "risk"
click at [296, 313] on button "Verify" at bounding box center [436, 312] width 601 height 17
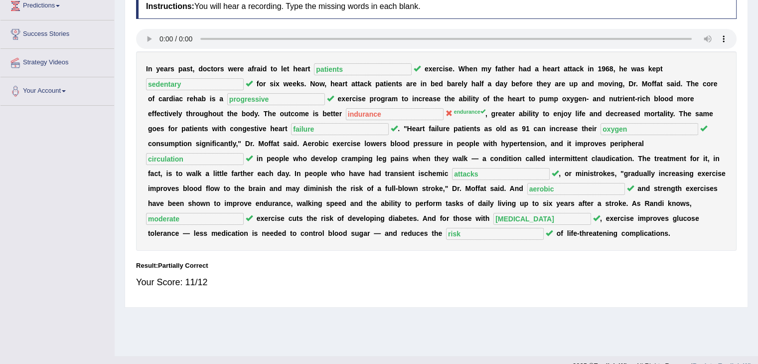
scroll to position [0, 0]
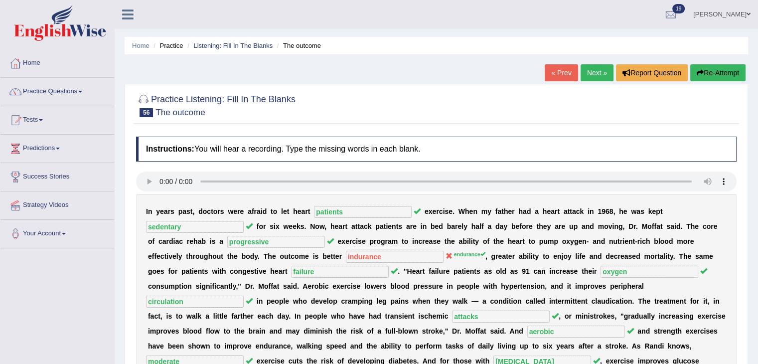
click at [597, 78] on link "Next »" at bounding box center [597, 72] width 33 height 17
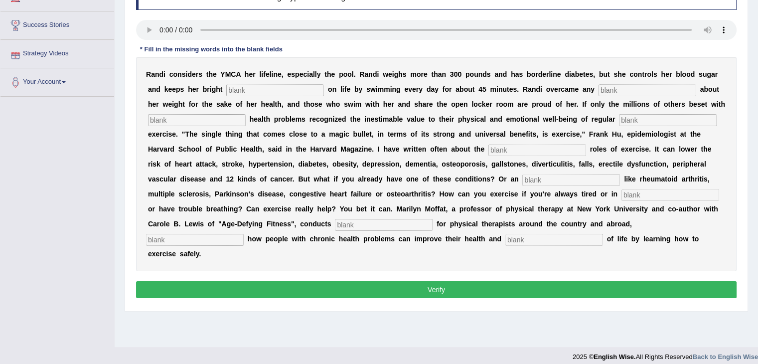
click at [154, 28] on div "Instructions: You will hear a recording. Type the missing words in each blank. …" at bounding box center [436, 143] width 605 height 326
click at [253, 86] on input "text" at bounding box center [275, 90] width 98 height 12
type input "outlook"
click at [624, 88] on input "text" at bounding box center [648, 90] width 98 height 12
click at [627, 88] on input "self counciousness" at bounding box center [648, 90] width 98 height 12
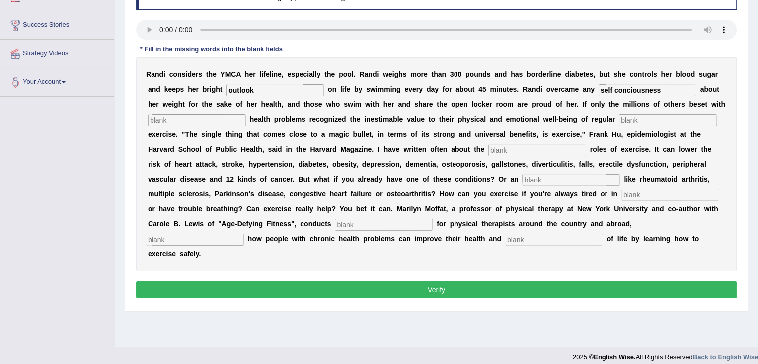
type input "self conciousness"
click at [229, 121] on input "text" at bounding box center [197, 120] width 98 height 12
type input "chronic"
click at [638, 119] on input "text" at bounding box center [668, 120] width 98 height 12
type input "physical"
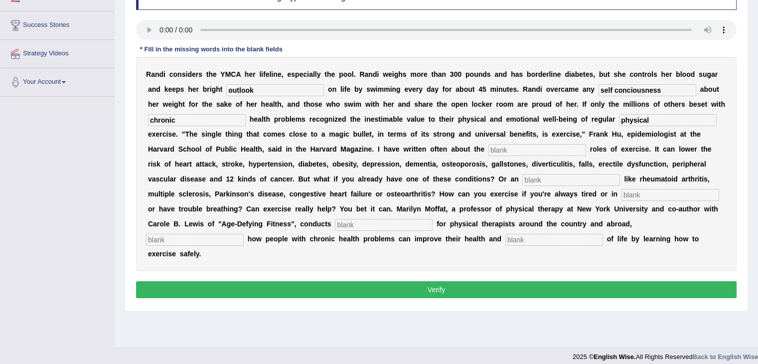
click at [525, 149] on input "text" at bounding box center [537, 150] width 98 height 12
type input "protective"
click at [544, 178] on input "text" at bounding box center [571, 180] width 98 height 12
type input "element"
click at [650, 196] on input "text" at bounding box center [670, 195] width 98 height 12
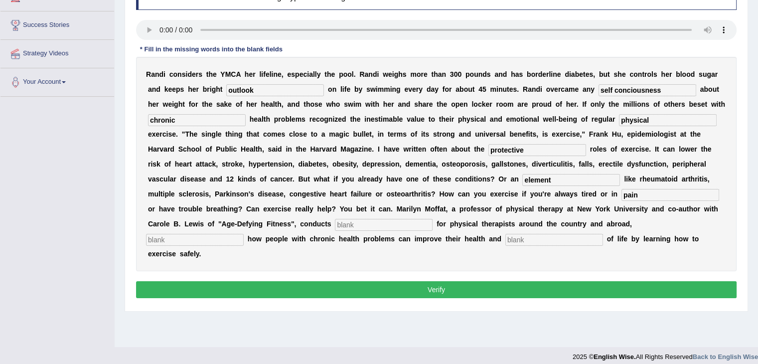
type input "pain"
click at [377, 222] on input "text" at bounding box center [384, 225] width 98 height 12
type input "workshops"
click at [209, 238] on input "text" at bounding box center [195, 240] width 98 height 12
type input "demonstrating"
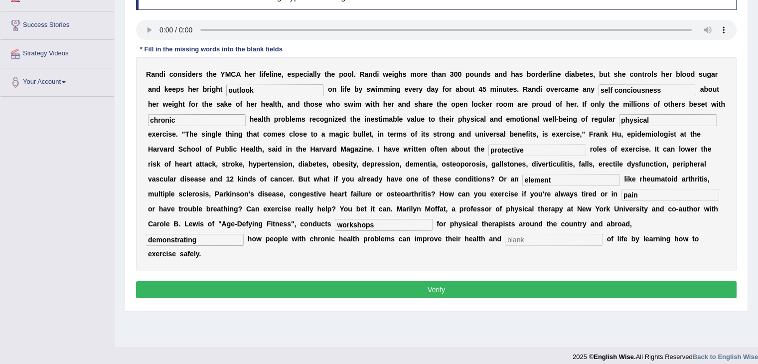
click at [524, 237] on input "text" at bounding box center [554, 240] width 98 height 12
type input "quality"
click at [460, 290] on button "Verify" at bounding box center [436, 289] width 601 height 17
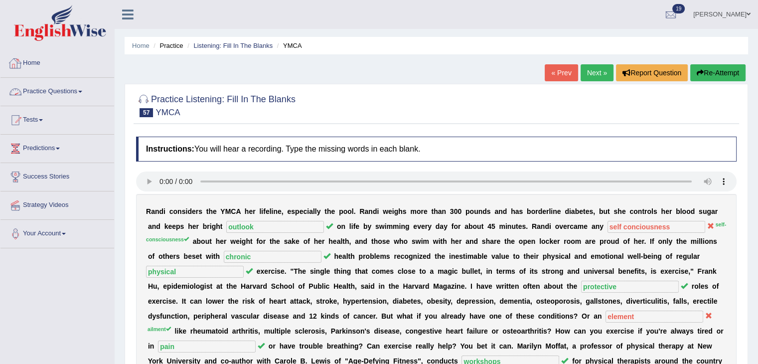
click at [33, 68] on link "Home" at bounding box center [57, 61] width 114 height 25
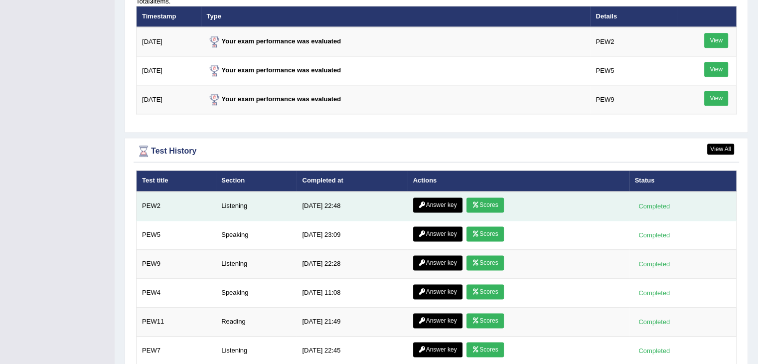
scroll to position [1257, 0]
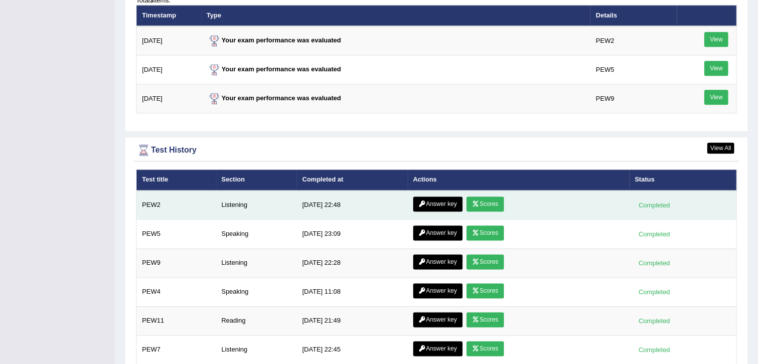
click at [483, 196] on link "Scores" at bounding box center [484, 203] width 37 height 15
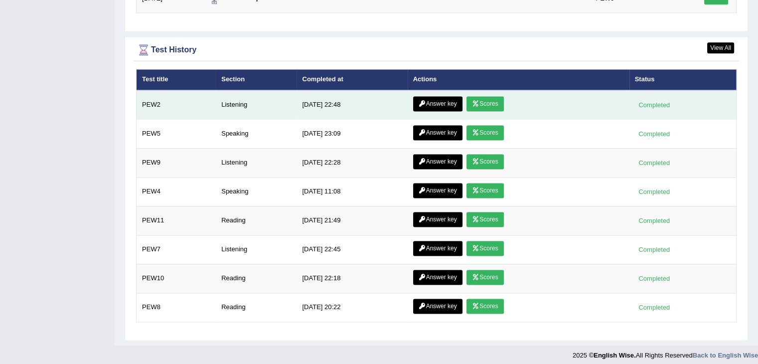
click at [447, 102] on link "Answer key" at bounding box center [437, 103] width 49 height 15
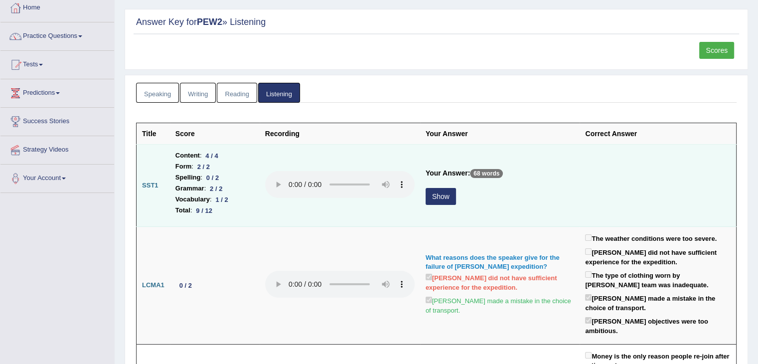
click at [446, 196] on button "Show" at bounding box center [441, 196] width 30 height 17
